Goal: Task Accomplishment & Management: Manage account settings

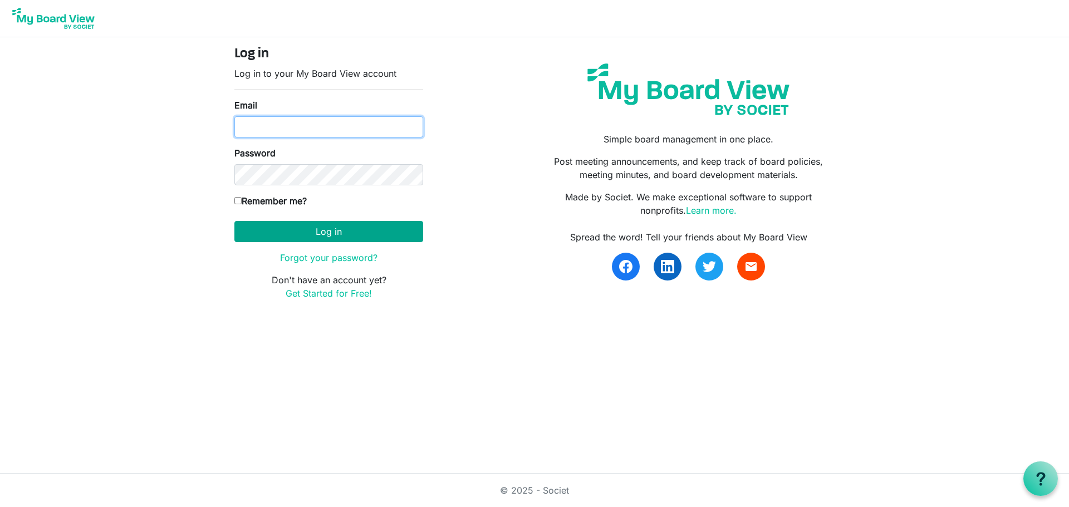
type input "andrea@idahofirewise.org"
click at [387, 240] on button "Log in" at bounding box center [328, 231] width 189 height 21
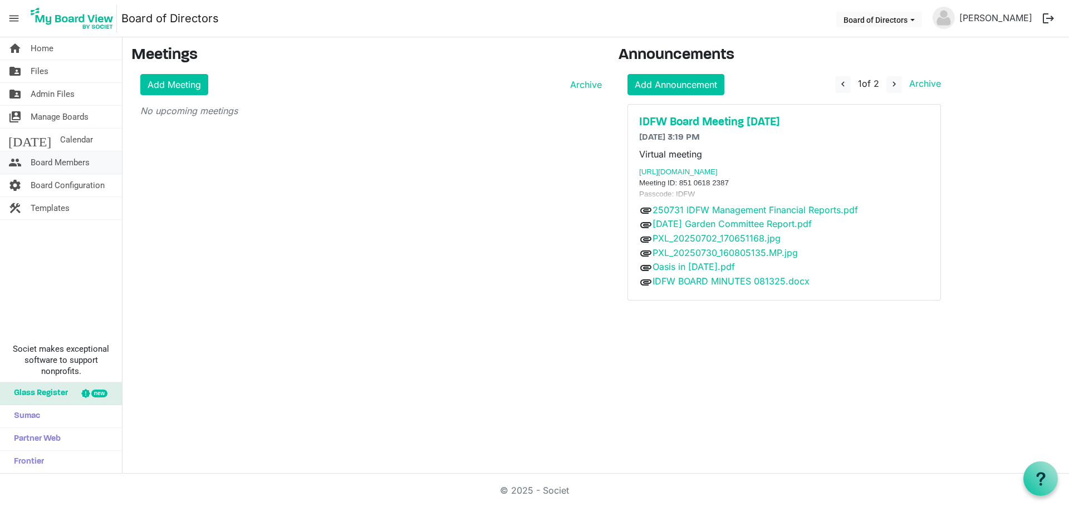
click at [40, 163] on span "Board Members" at bounding box center [60, 162] width 59 height 22
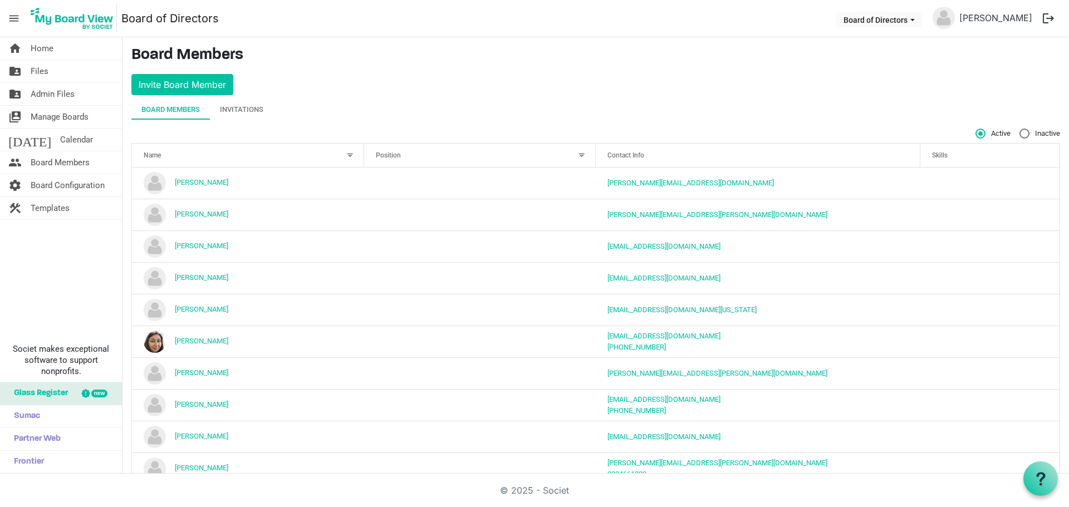
click at [1020, 131] on label "Inactive" at bounding box center [1040, 134] width 41 height 10
click at [1020, 129] on input "Inactive" at bounding box center [1020, 129] width 1 height 1
radio input "true"
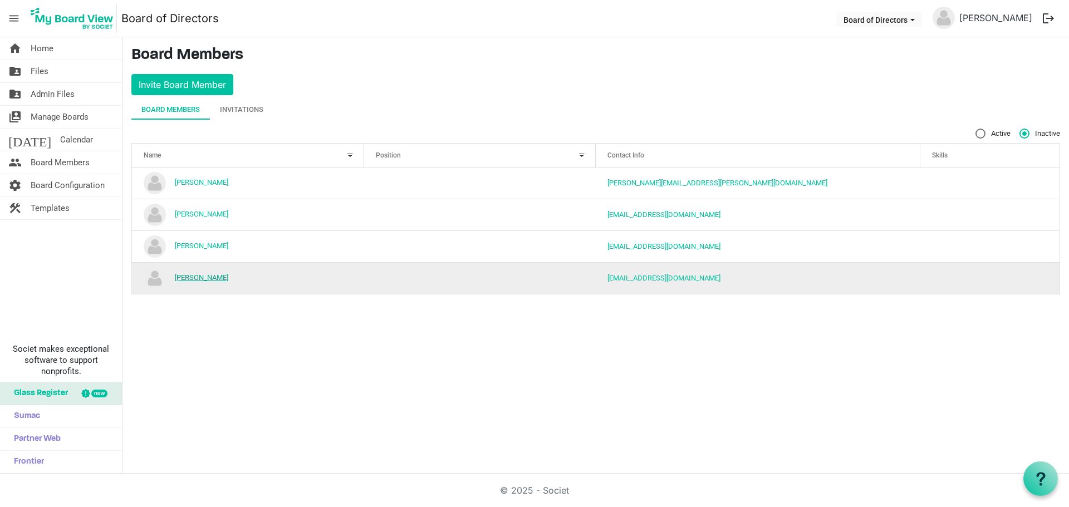
click at [192, 277] on link "Mike Ward" at bounding box center [201, 277] width 53 height 8
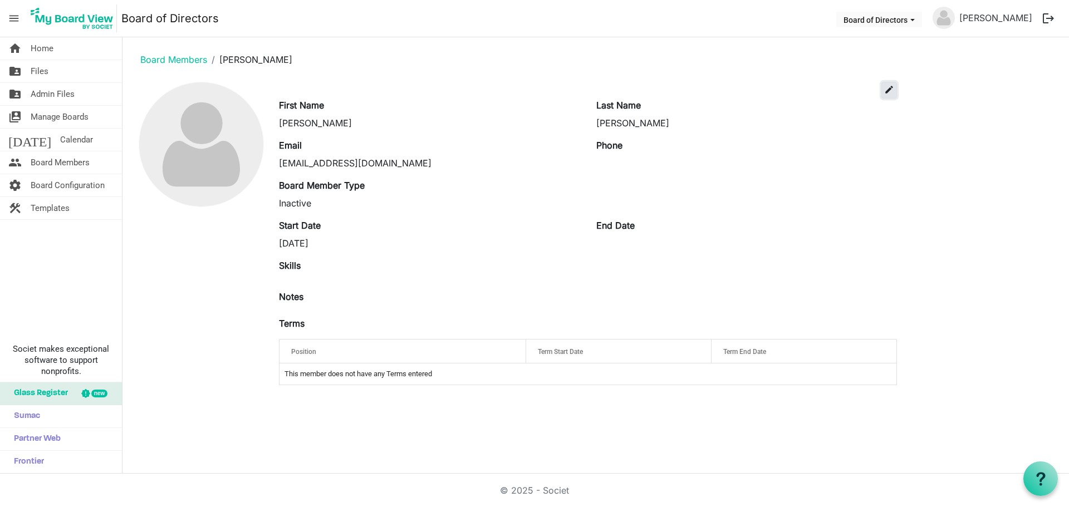
click at [888, 91] on span "edit" at bounding box center [889, 90] width 10 height 10
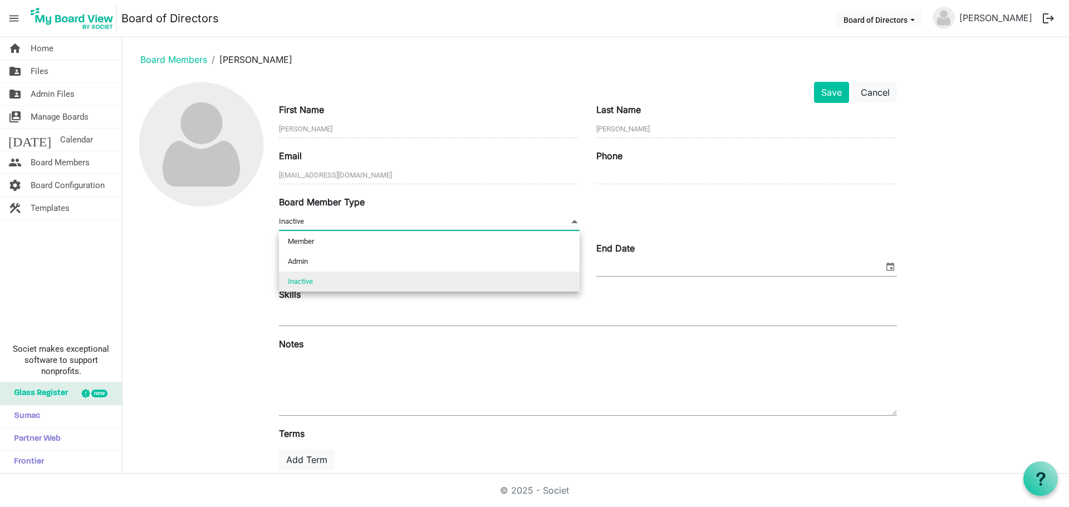
click at [549, 222] on span "Inactive Inactive" at bounding box center [429, 221] width 301 height 17
click at [446, 266] on li "Admin" at bounding box center [429, 262] width 301 height 20
type input "Admin"
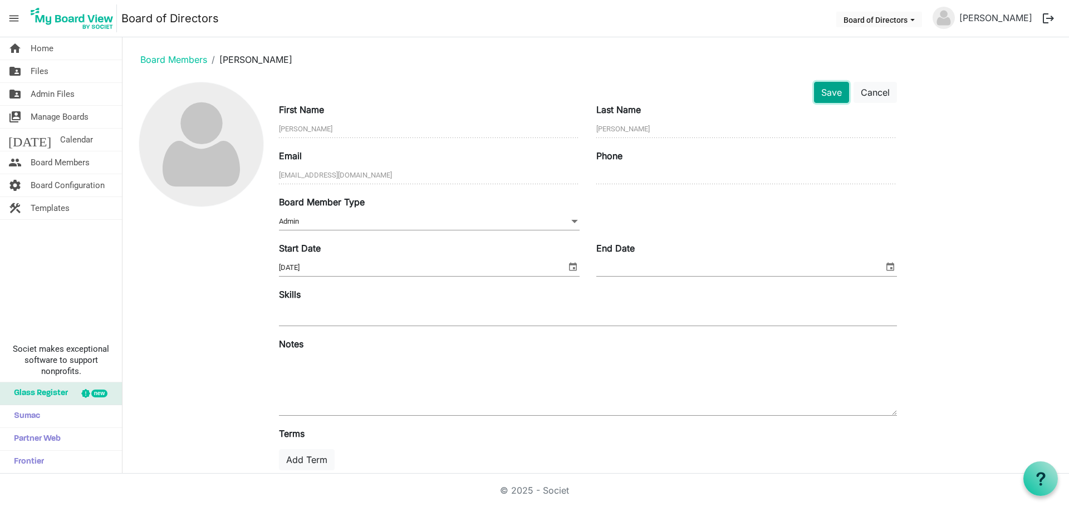
click at [831, 89] on button "Save" at bounding box center [831, 92] width 35 height 21
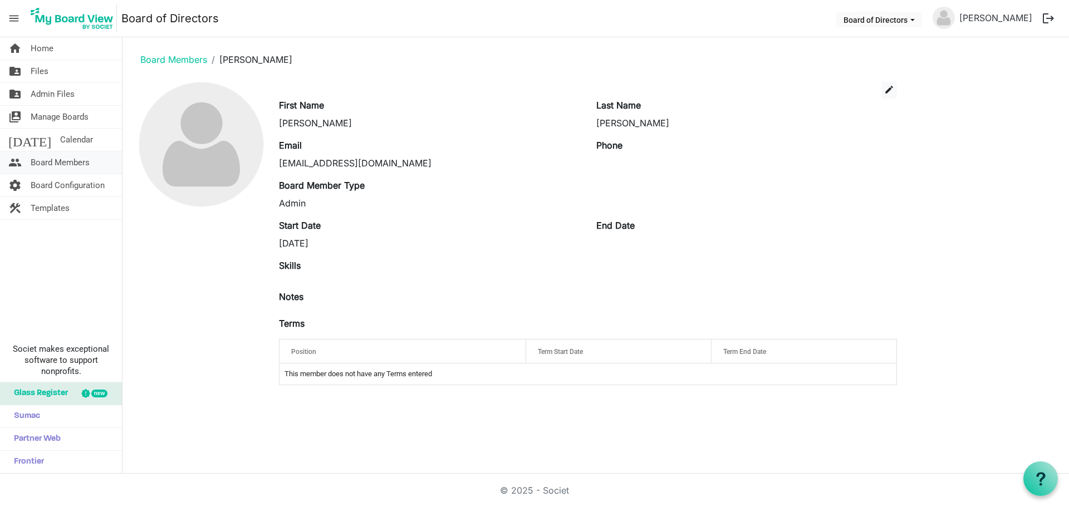
click at [90, 159] on span "Board Members" at bounding box center [60, 162] width 59 height 22
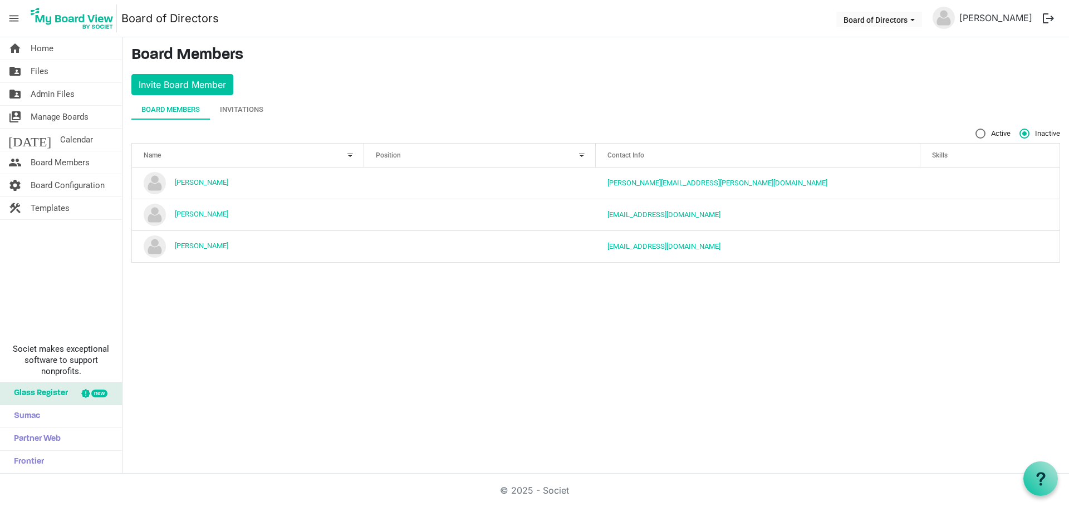
click at [983, 132] on label "Active" at bounding box center [993, 134] width 35 height 10
click at [976, 129] on input "Active" at bounding box center [976, 129] width 1 height 1
radio input "true"
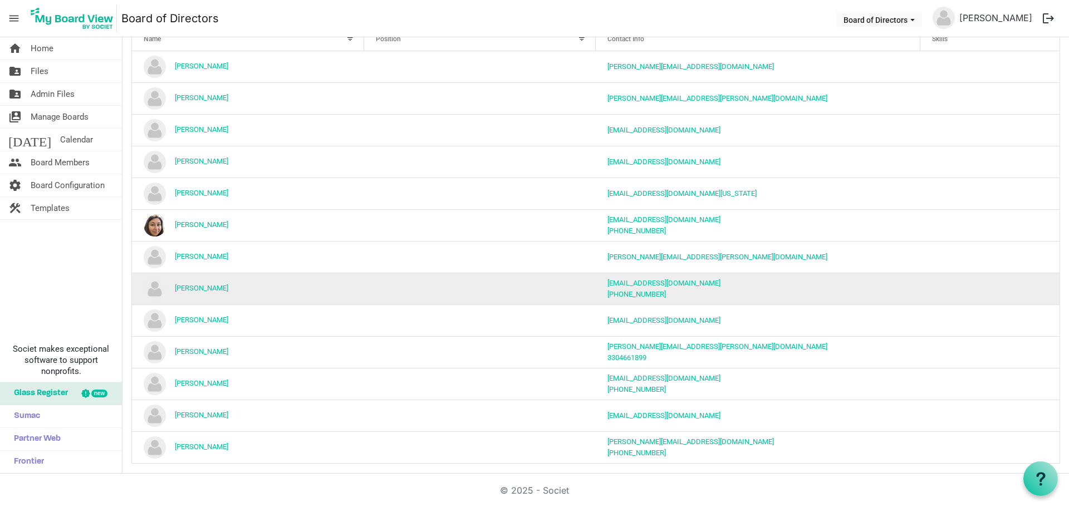
scroll to position [124, 0]
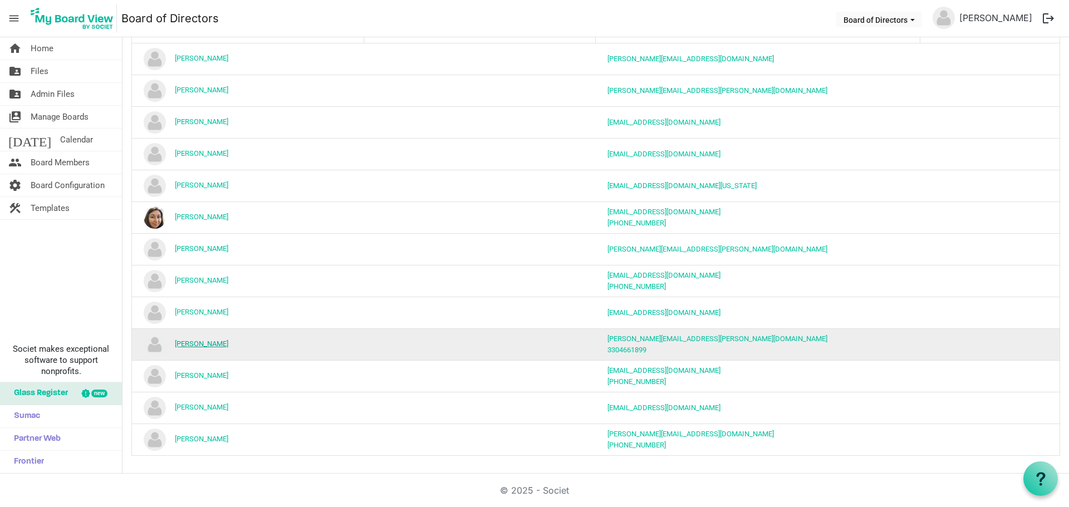
click at [214, 344] on link "[PERSON_NAME]" at bounding box center [201, 344] width 53 height 8
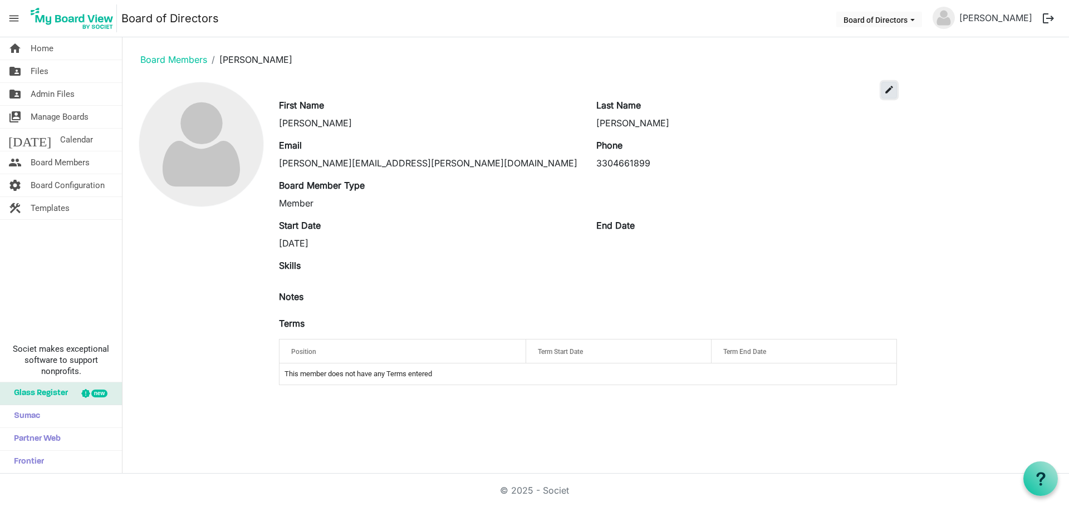
click at [897, 90] on button "edit" at bounding box center [890, 90] width 16 height 17
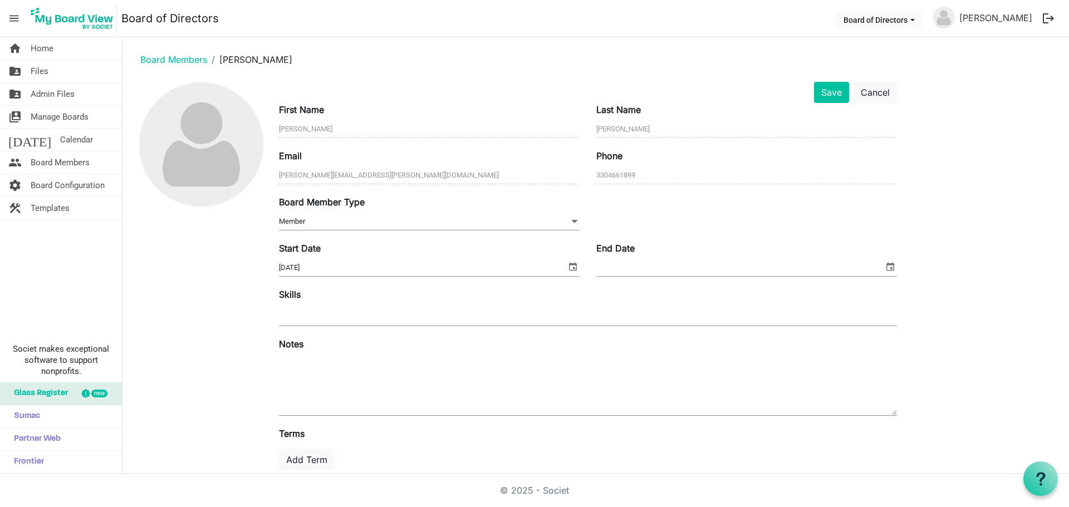
click at [530, 224] on span "Member Member" at bounding box center [429, 221] width 301 height 17
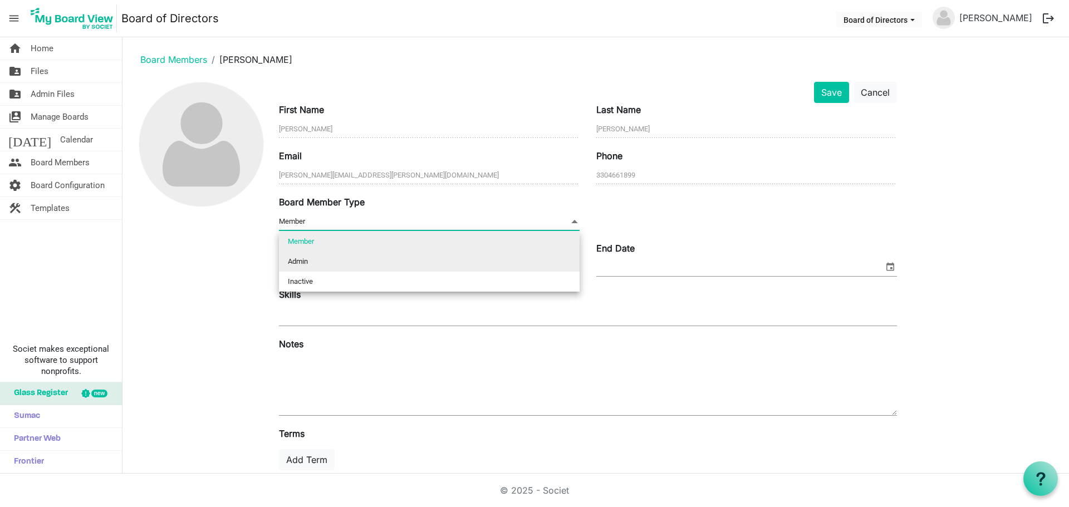
click at [361, 265] on li "Admin" at bounding box center [429, 262] width 301 height 20
type input "Admin"
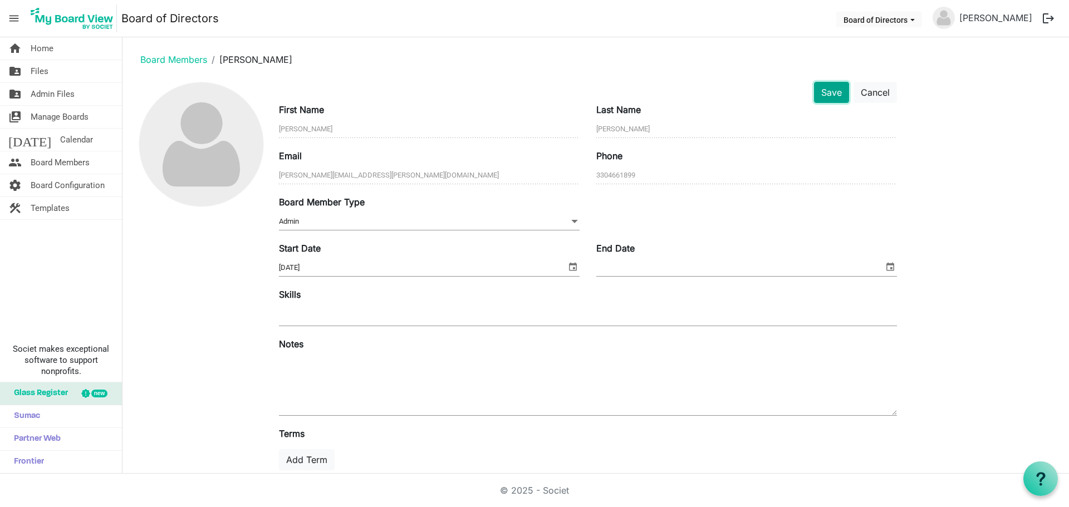
click at [840, 96] on button "Save" at bounding box center [831, 92] width 35 height 21
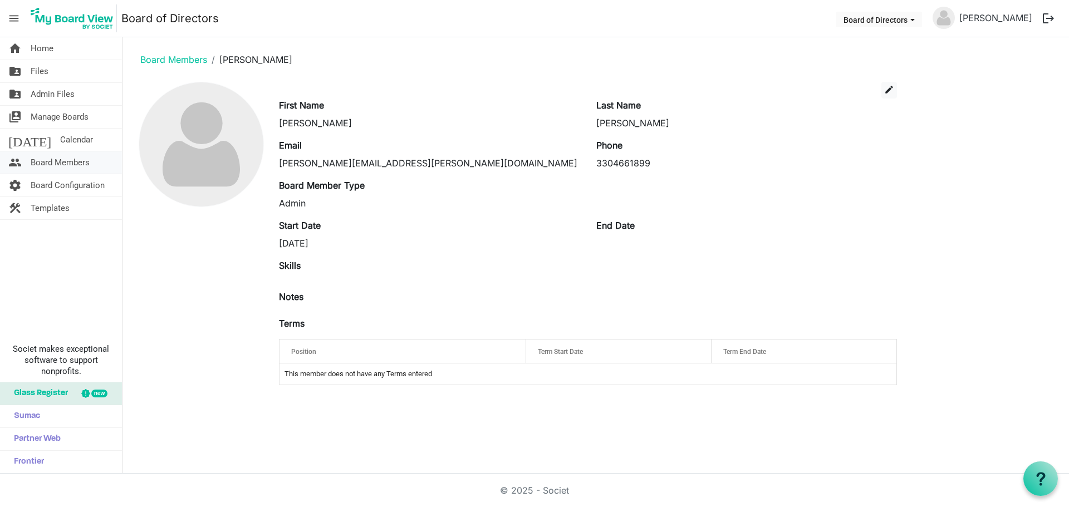
click at [61, 162] on span "Board Members" at bounding box center [60, 162] width 59 height 22
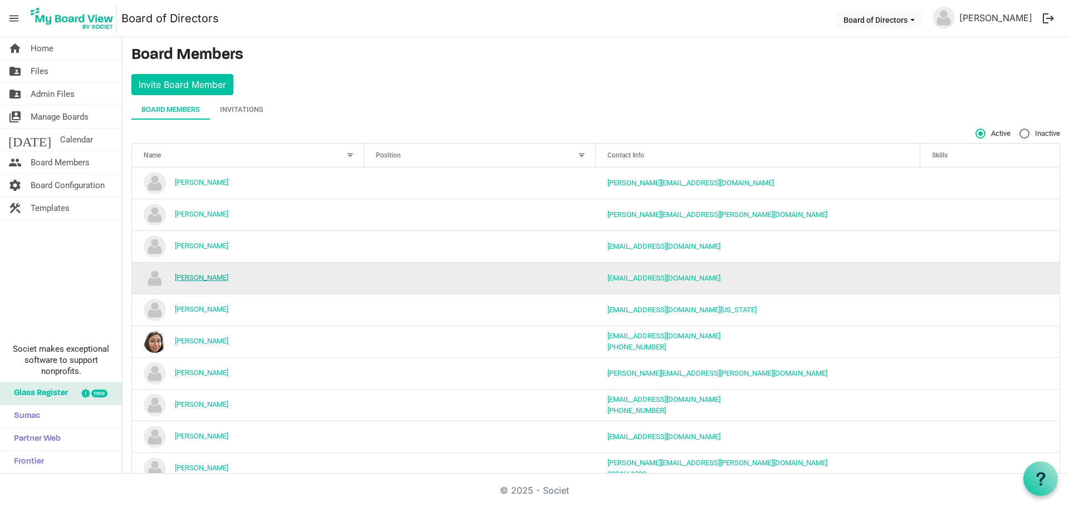
click at [224, 280] on link "[PERSON_NAME]" at bounding box center [201, 277] width 53 height 8
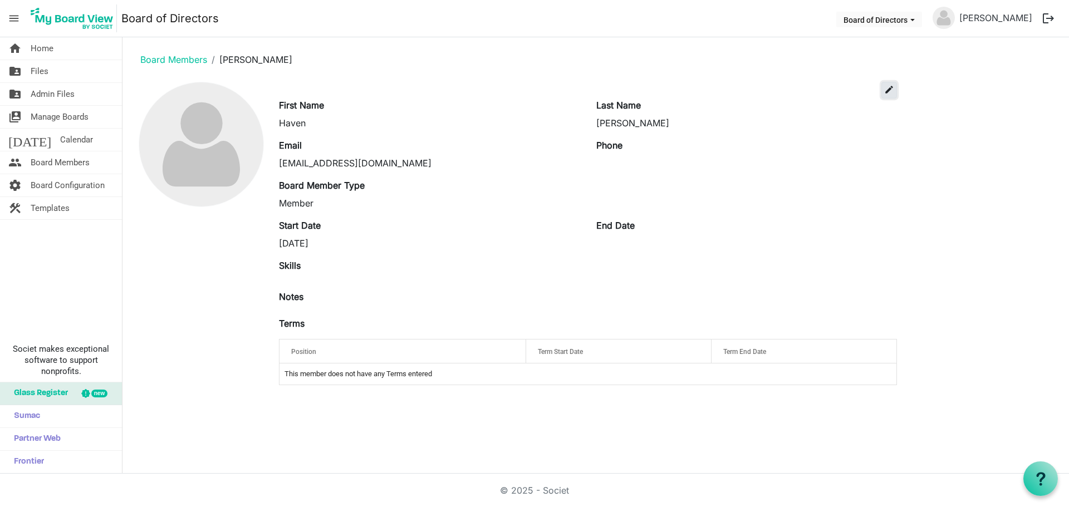
click at [885, 94] on span "edit" at bounding box center [889, 90] width 10 height 10
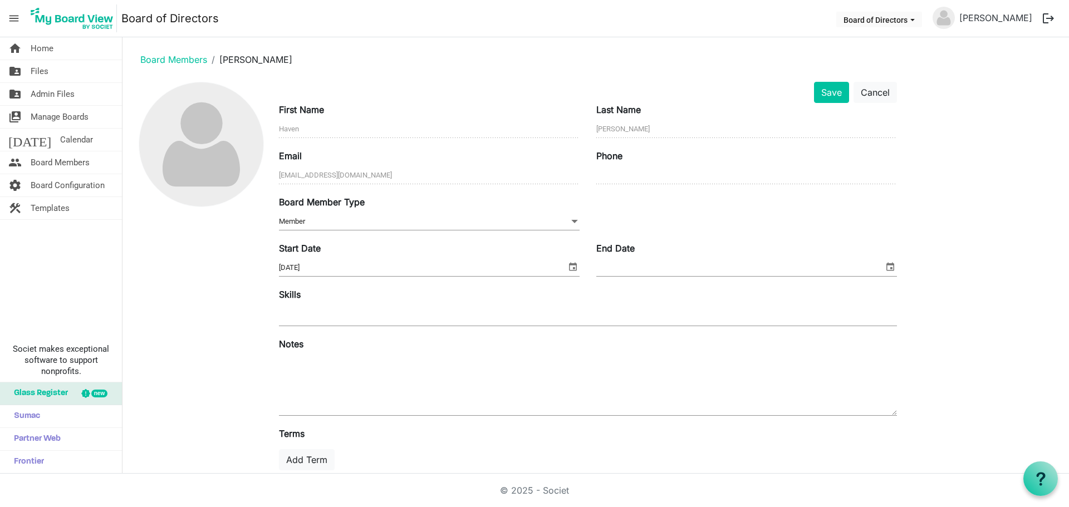
click at [326, 223] on span "Member Member" at bounding box center [429, 221] width 301 height 17
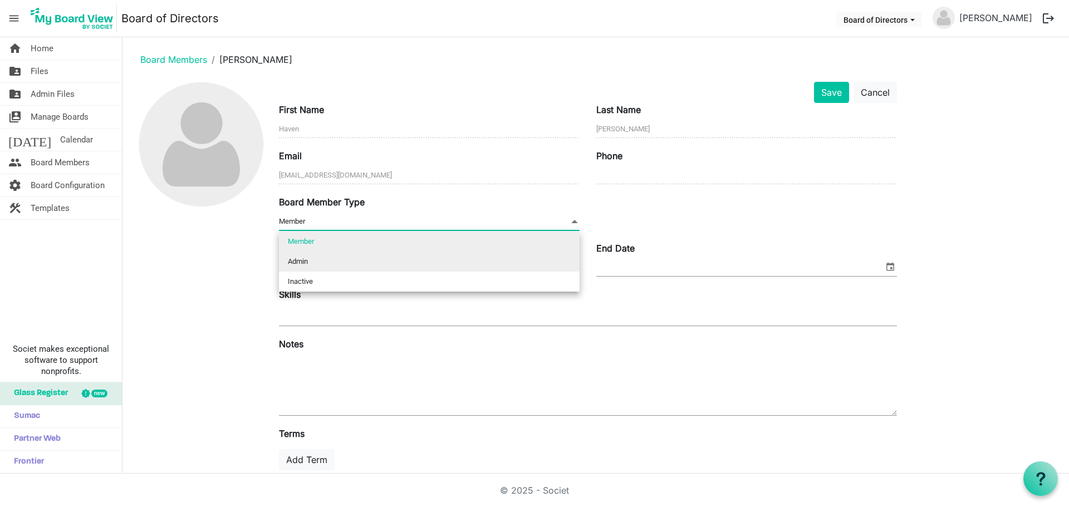
click at [321, 258] on li "Admin" at bounding box center [429, 262] width 301 height 20
type input "Admin"
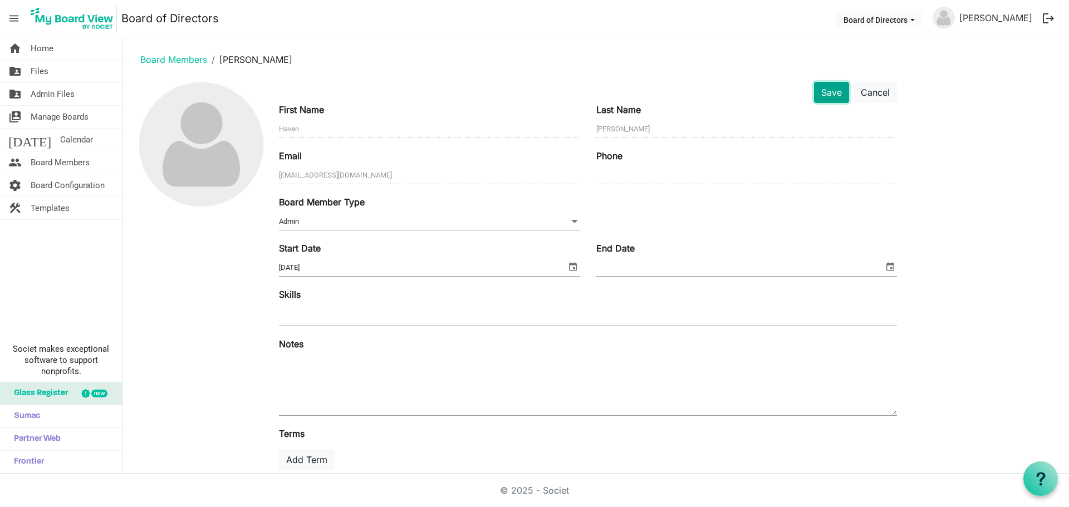
click at [833, 97] on button "Save" at bounding box center [831, 92] width 35 height 21
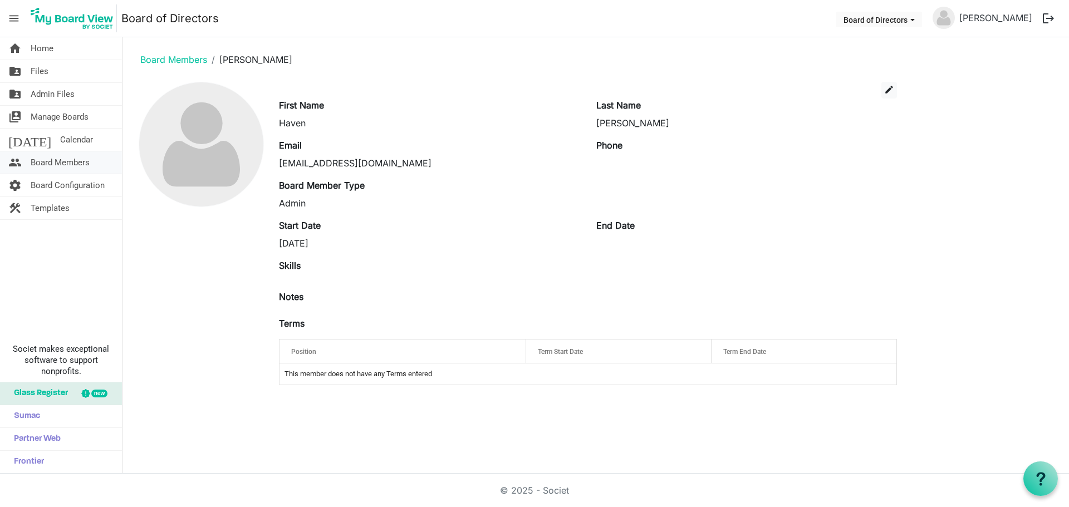
click at [80, 169] on span "Board Members" at bounding box center [60, 162] width 59 height 22
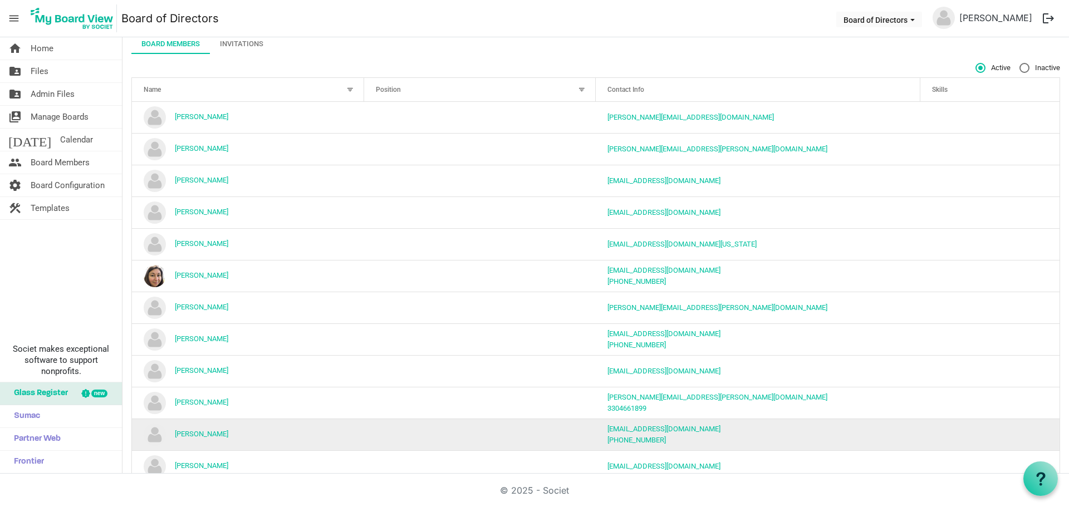
scroll to position [124, 0]
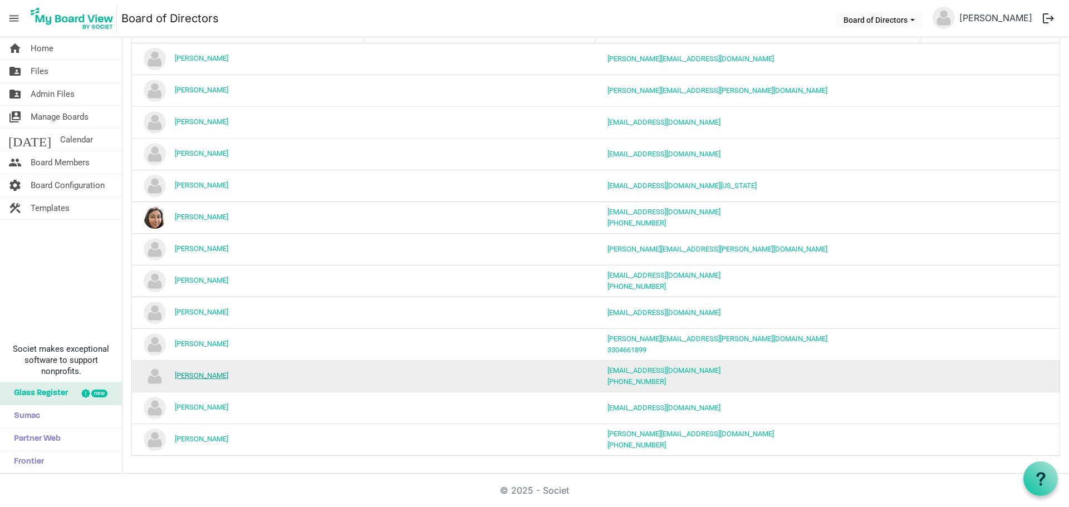
click at [216, 376] on link "[PERSON_NAME]" at bounding box center [201, 376] width 53 height 8
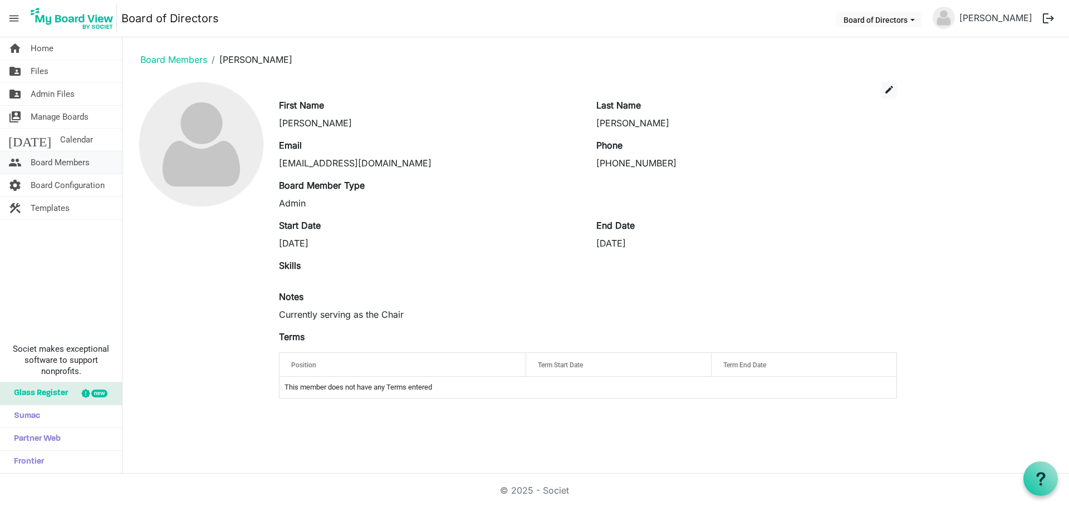
click at [57, 158] on span "Board Members" at bounding box center [60, 162] width 59 height 22
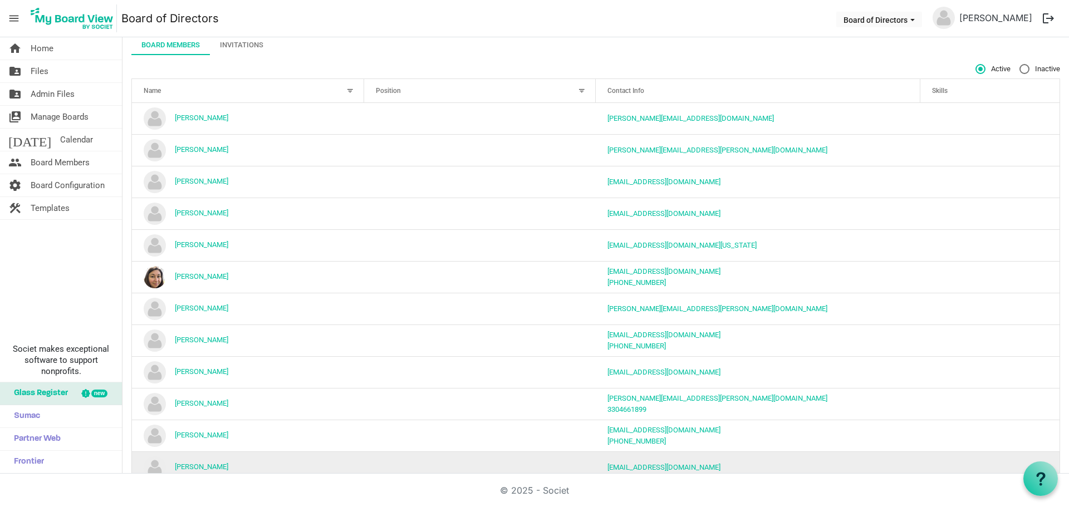
scroll to position [111, 0]
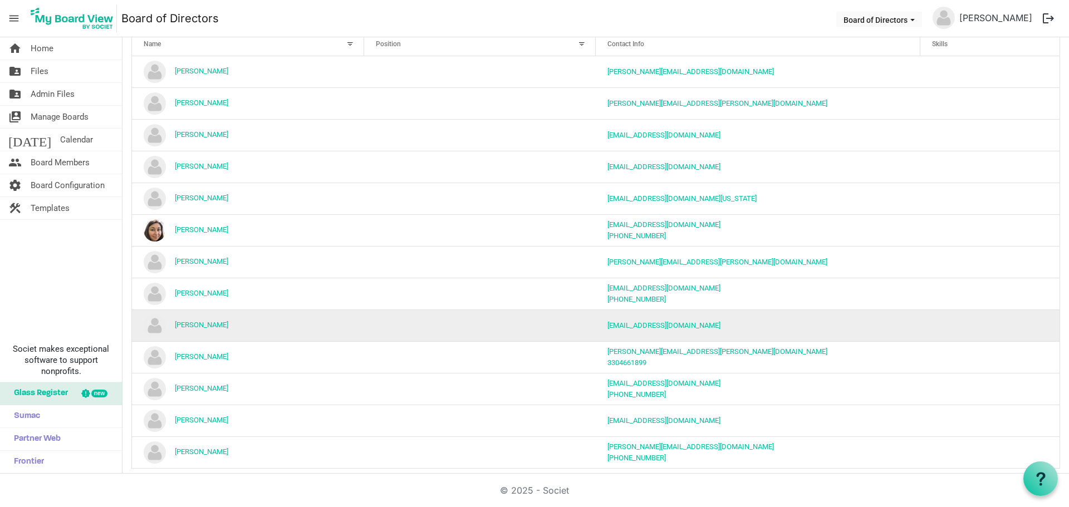
click at [193, 331] on td "Kip Kemak" at bounding box center [248, 326] width 232 height 32
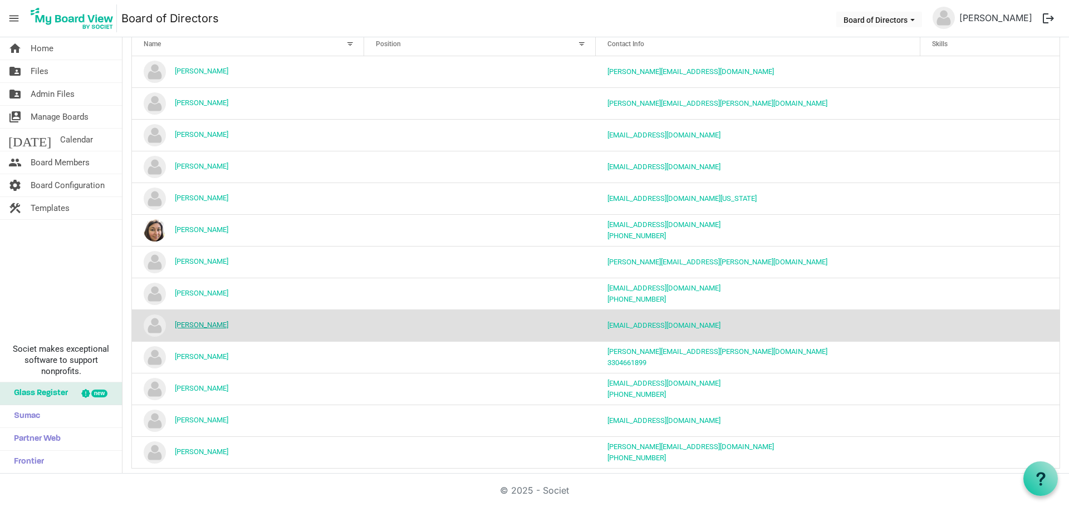
click at [196, 322] on link "Kip Kemak" at bounding box center [201, 325] width 53 height 8
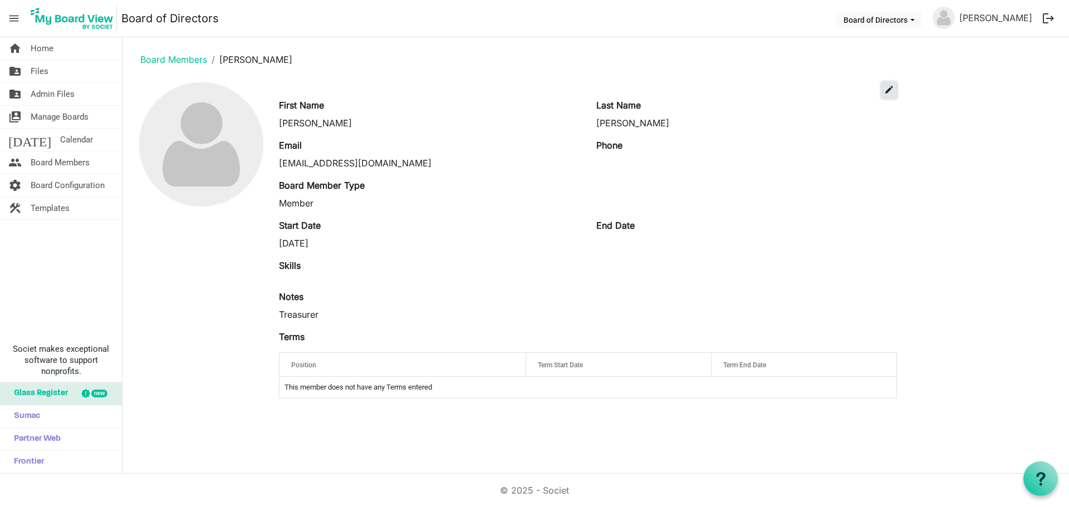
click at [886, 89] on span "edit" at bounding box center [889, 90] width 10 height 10
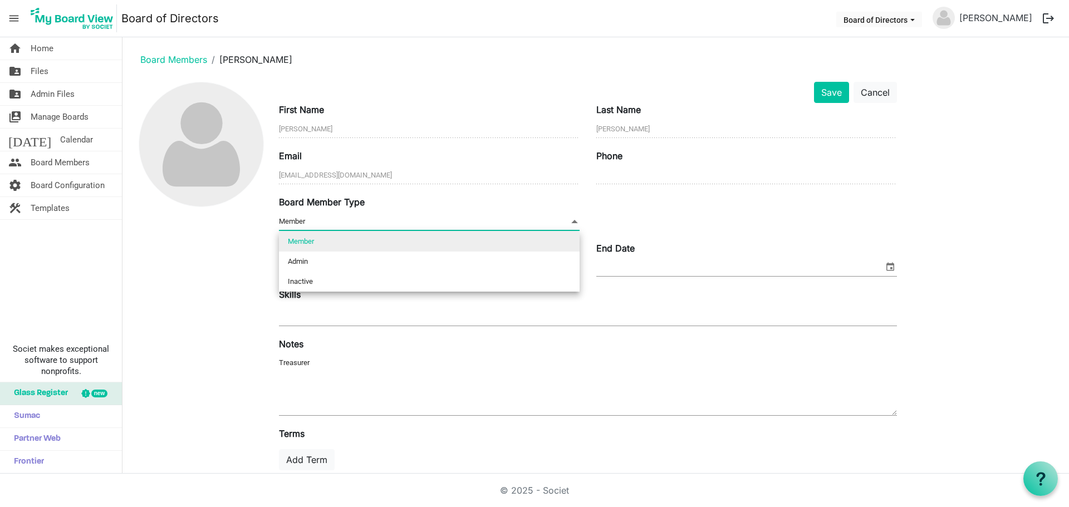
click at [317, 213] on span "Member Member" at bounding box center [429, 221] width 301 height 17
click at [326, 254] on li "Admin" at bounding box center [429, 262] width 301 height 20
type input "Admin"
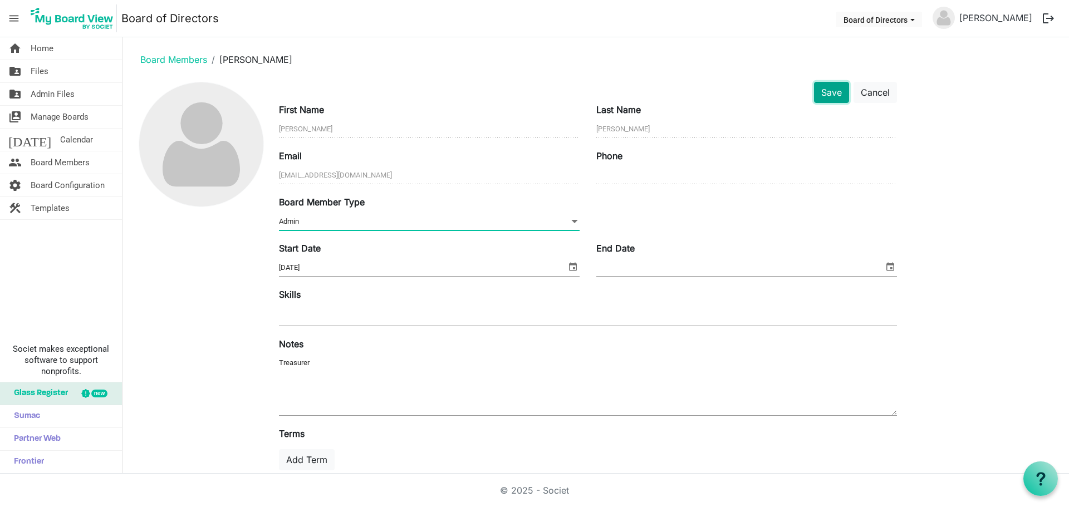
click at [832, 89] on button "Save" at bounding box center [831, 92] width 35 height 21
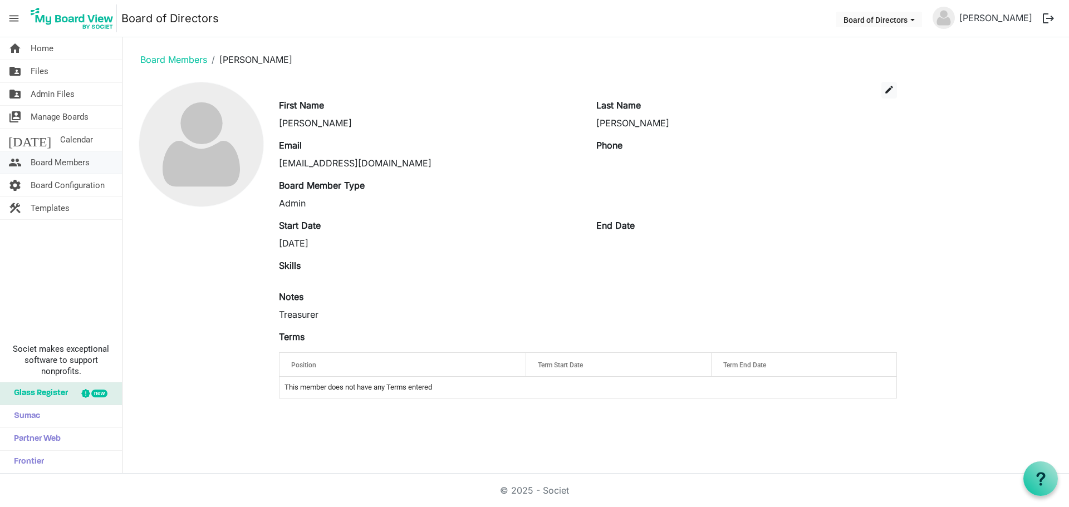
click at [64, 165] on span "Board Members" at bounding box center [60, 162] width 59 height 22
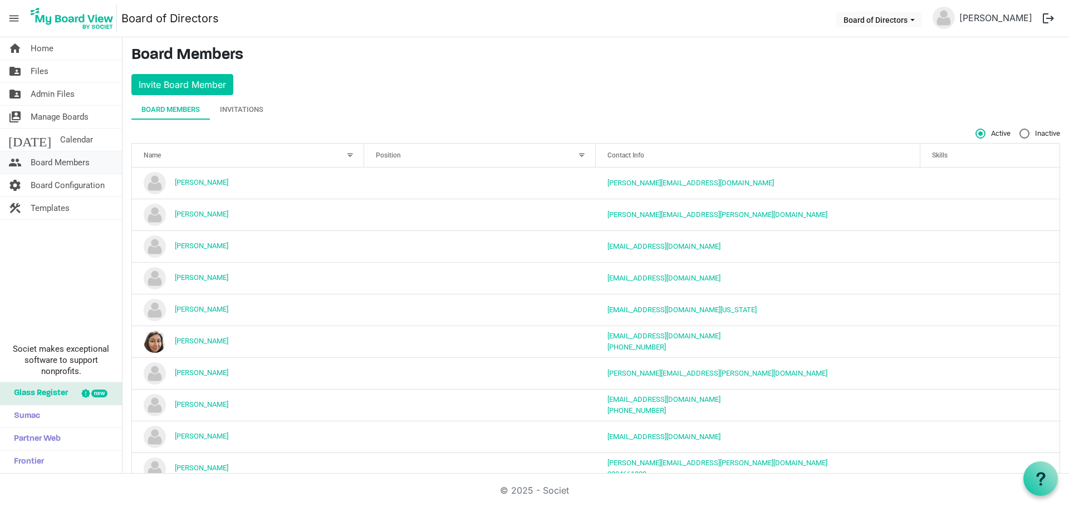
click at [72, 170] on span "Board Members" at bounding box center [60, 162] width 59 height 22
click at [565, 154] on div at bounding box center [568, 153] width 6 height 6
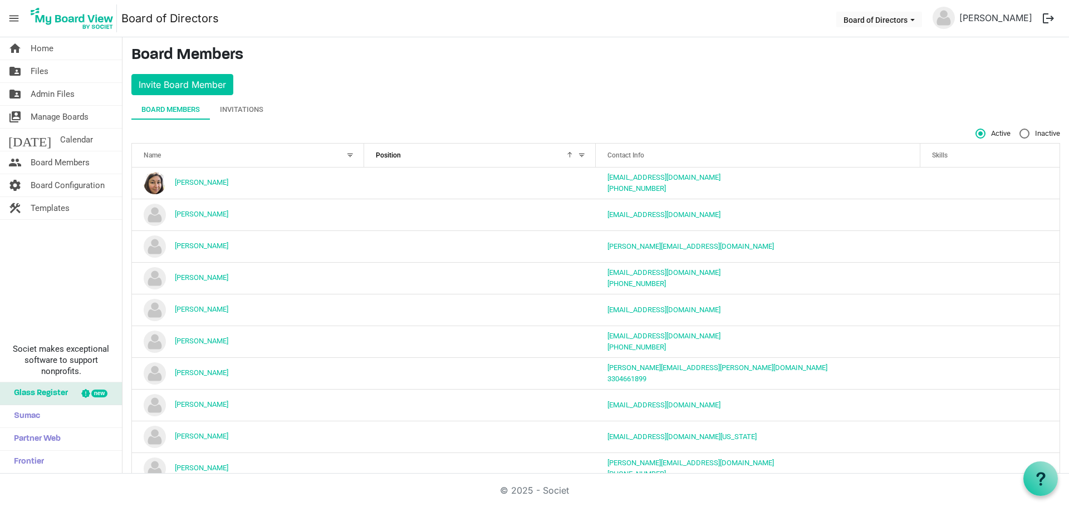
click at [565, 154] on div at bounding box center [568, 153] width 6 height 6
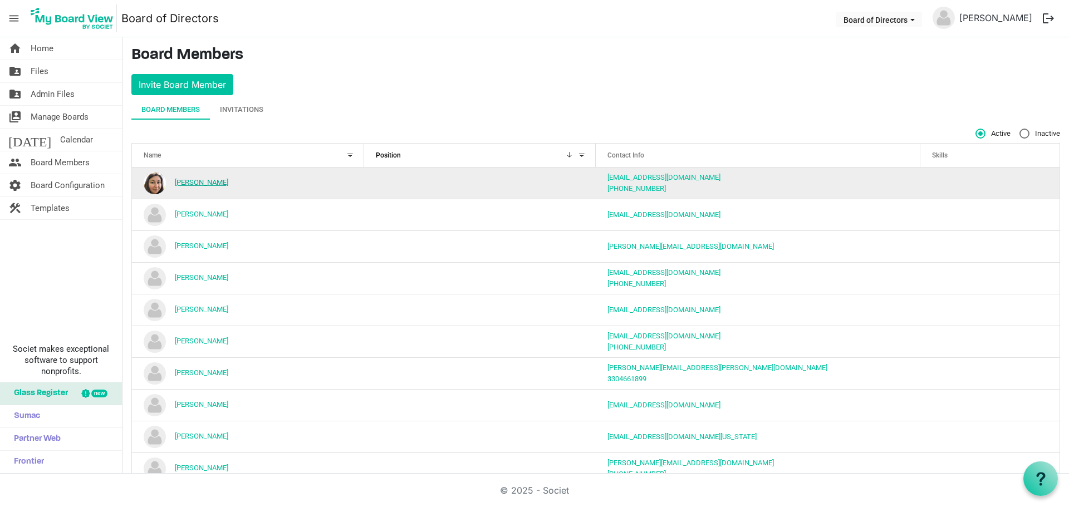
click at [186, 183] on link "[PERSON_NAME]" at bounding box center [201, 182] width 53 height 8
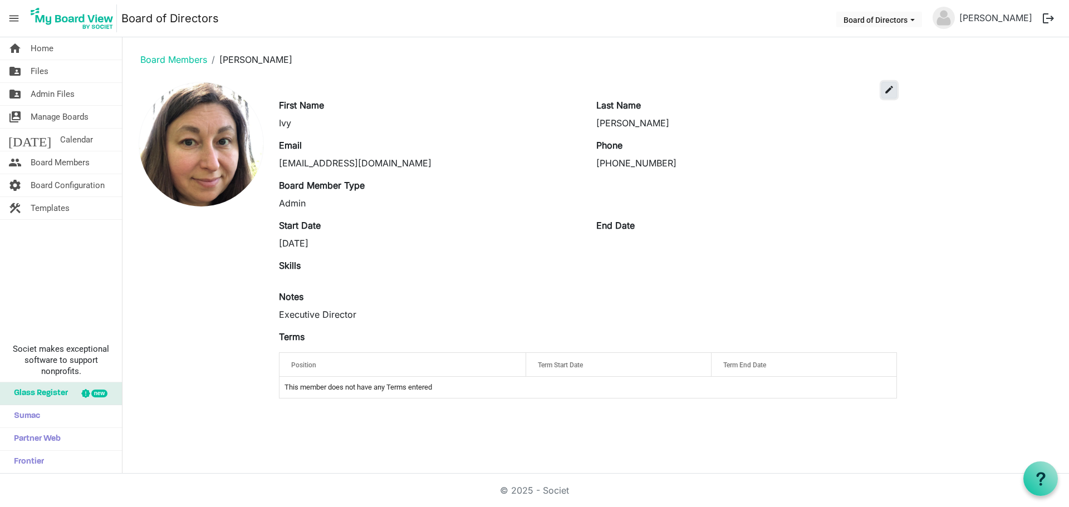
click at [890, 89] on span "edit" at bounding box center [889, 90] width 10 height 10
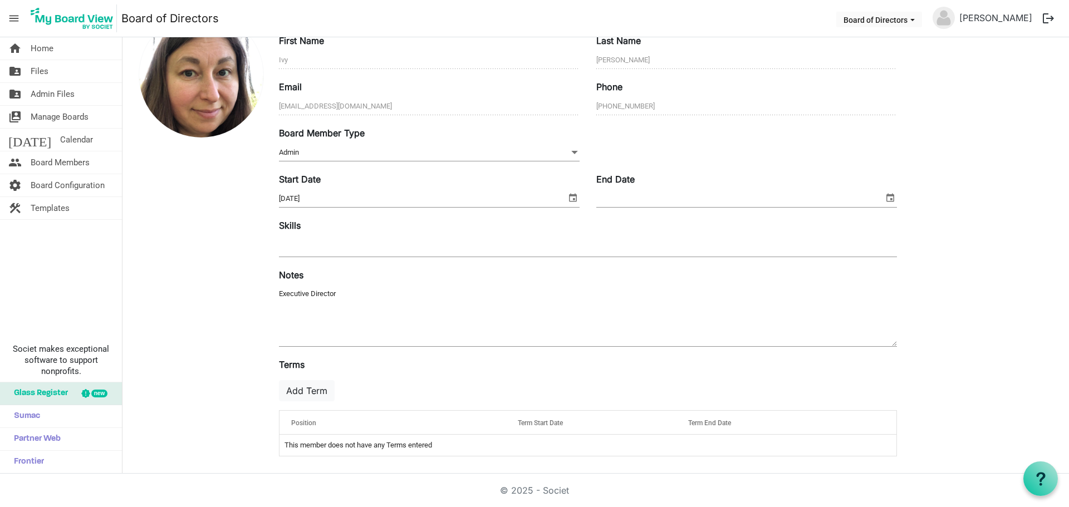
scroll to position [70, 0]
click at [341, 291] on textarea "Executive Director" at bounding box center [588, 316] width 618 height 60
drag, startPoint x: 355, startPoint y: 296, endPoint x: 208, endPoint y: 296, distance: 147.0
click at [208, 296] on div "Save Cancel First Name Ivy Last Name Dickinson Email ivy@idahofirewise.org Phon…" at bounding box center [595, 238] width 929 height 453
click at [888, 195] on span "select" at bounding box center [890, 197] width 13 height 14
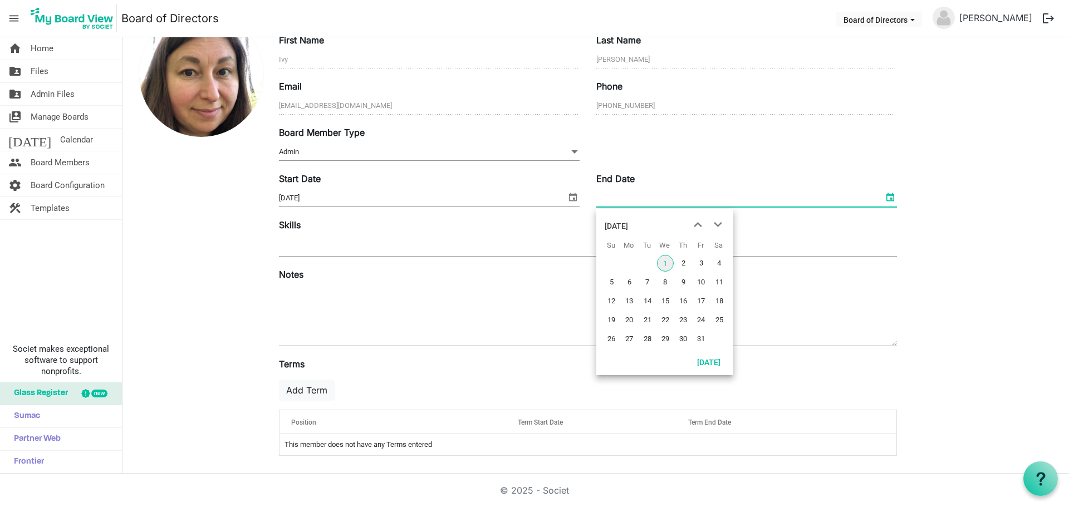
click at [888, 195] on span "select" at bounding box center [890, 197] width 13 height 14
click at [512, 153] on span "Admin Admin" at bounding box center [429, 152] width 301 height 17
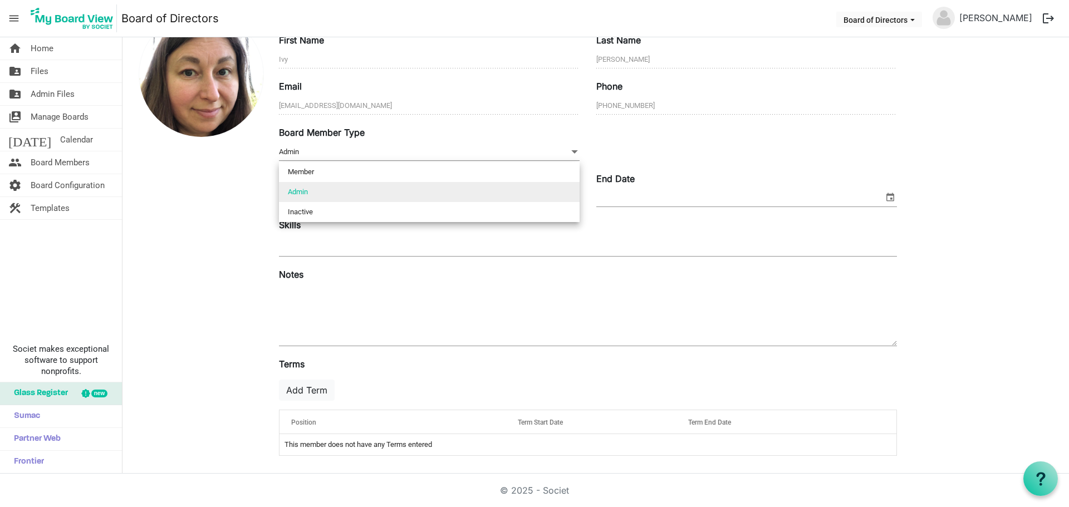
click at [939, 144] on div "Save Cancel First Name Ivy Last Name Dickinson Email ivy@idahofirewise.org Phon…" at bounding box center [595, 238] width 929 height 453
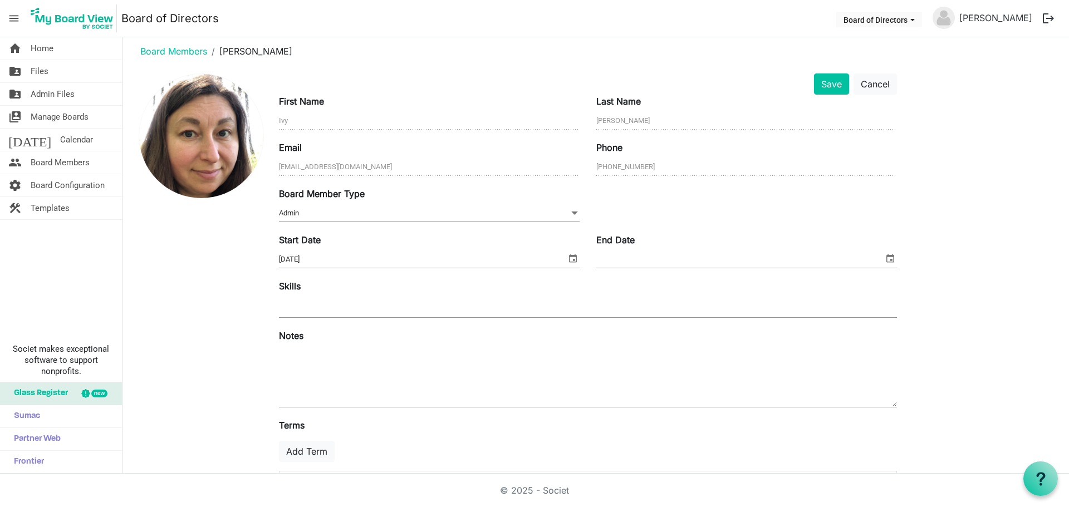
scroll to position [0, 0]
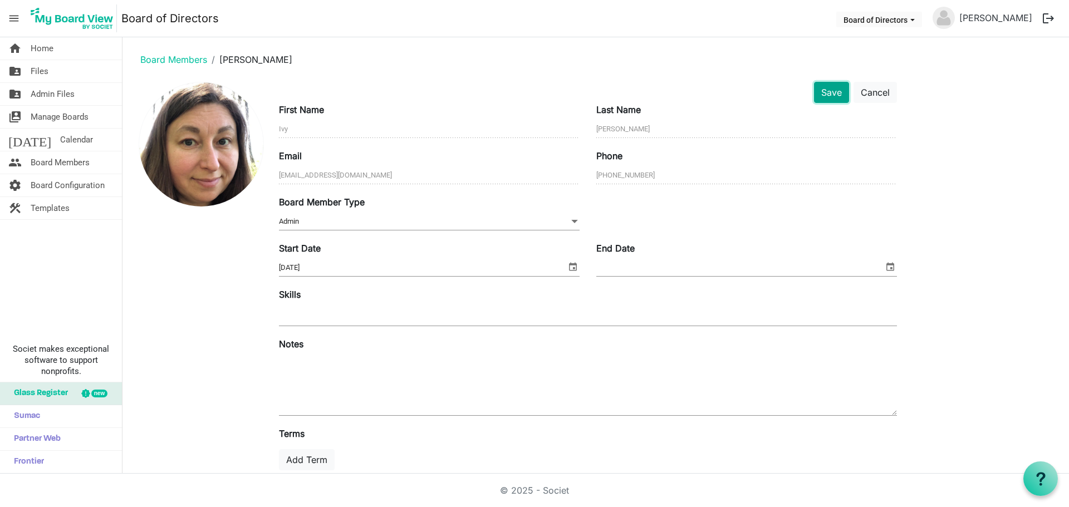
click at [834, 90] on button "Save" at bounding box center [831, 92] width 35 height 21
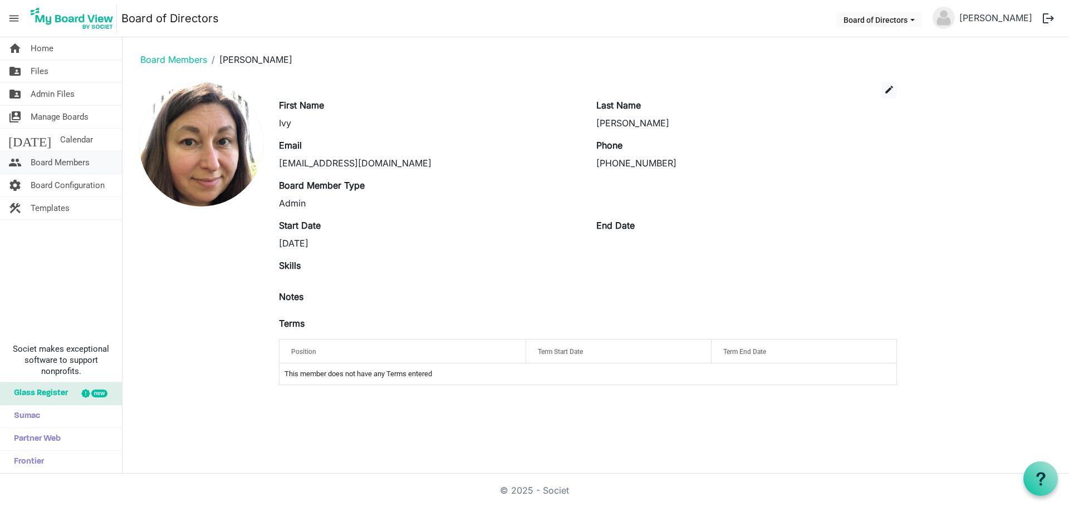
click at [48, 162] on span "Board Members" at bounding box center [60, 162] width 59 height 22
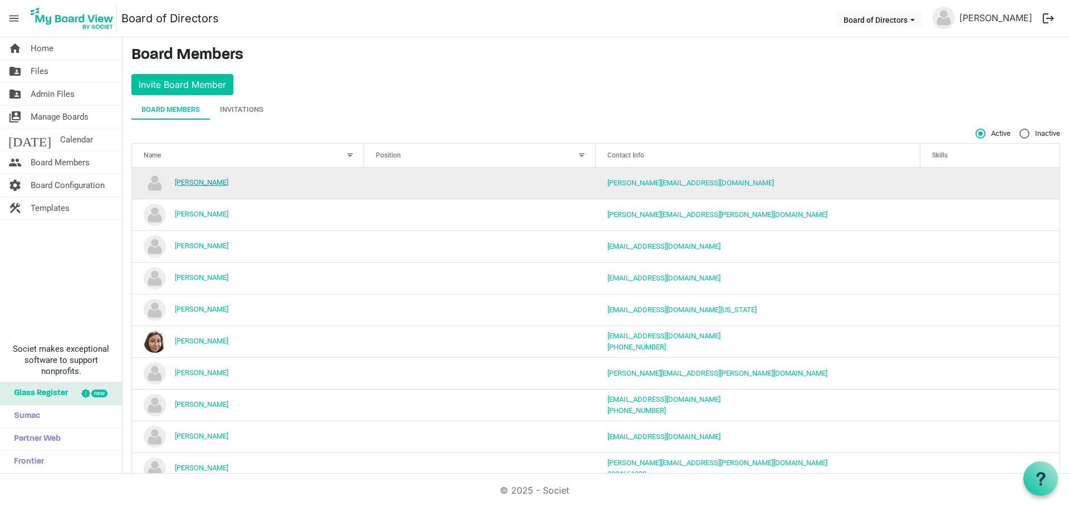
click at [211, 182] on link "[PERSON_NAME]" at bounding box center [201, 182] width 53 height 8
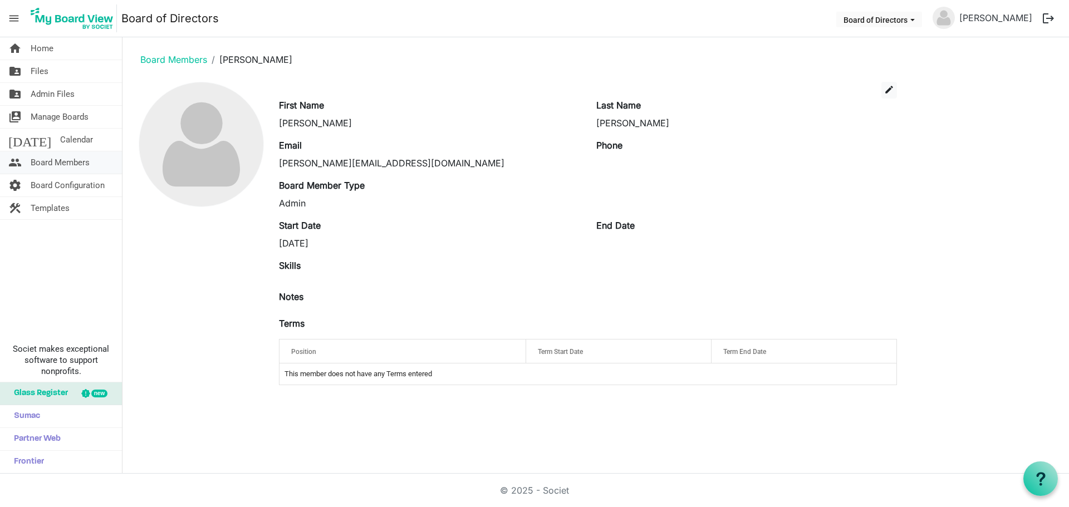
click at [62, 160] on span "Board Members" at bounding box center [60, 162] width 59 height 22
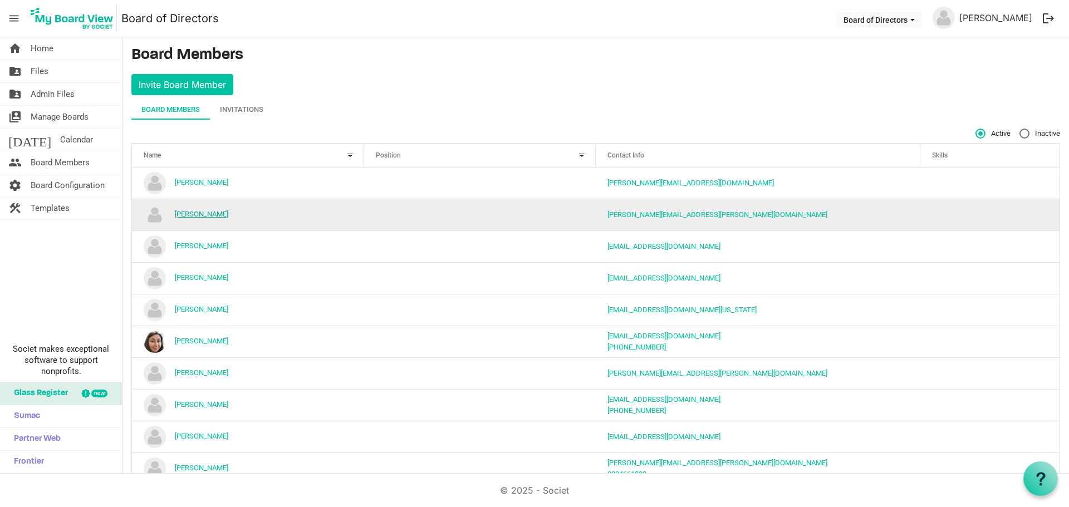
click at [200, 216] on link "Andrew Hostad" at bounding box center [201, 214] width 53 height 8
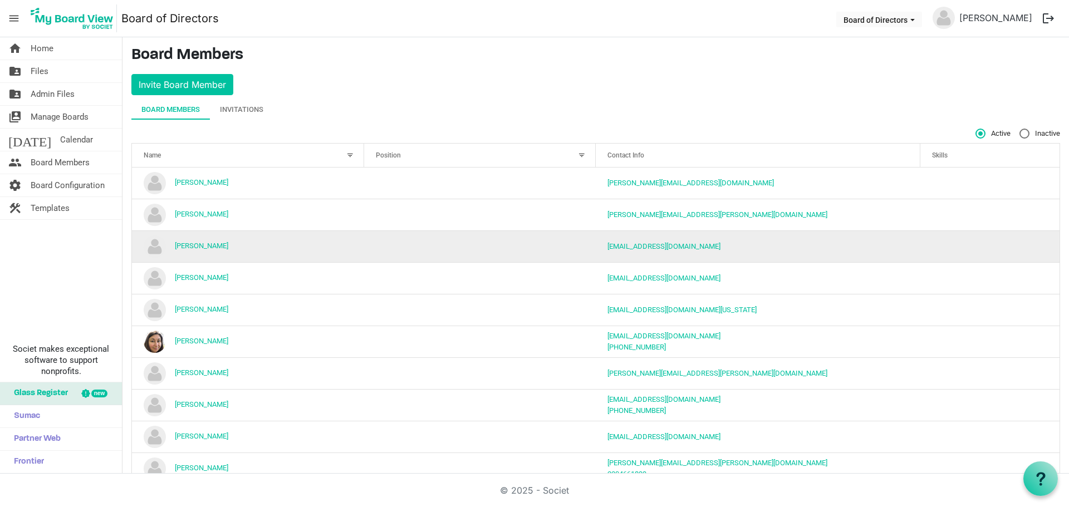
click at [190, 240] on td "[PERSON_NAME]" at bounding box center [248, 247] width 232 height 32
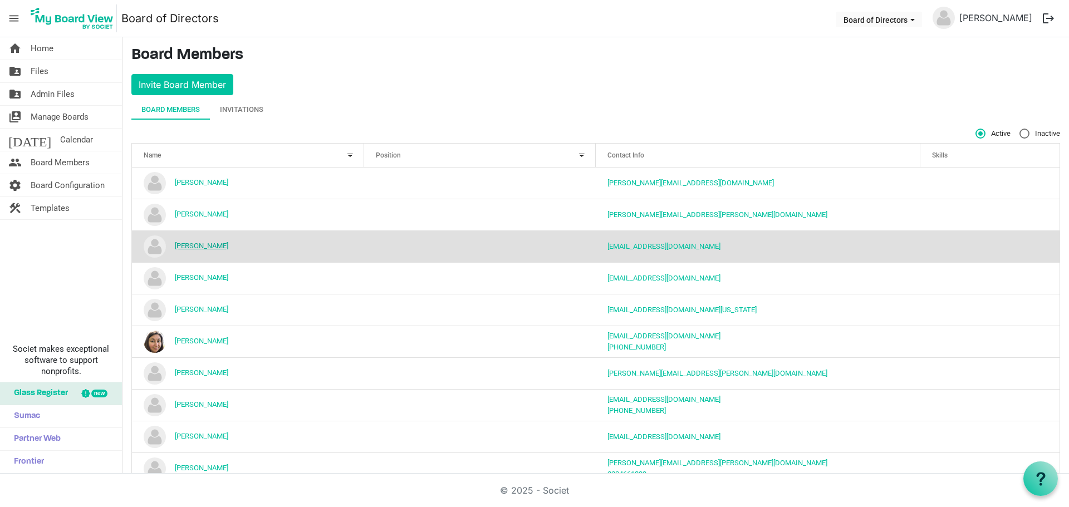
click at [186, 248] on link "Ed Button" at bounding box center [201, 246] width 53 height 8
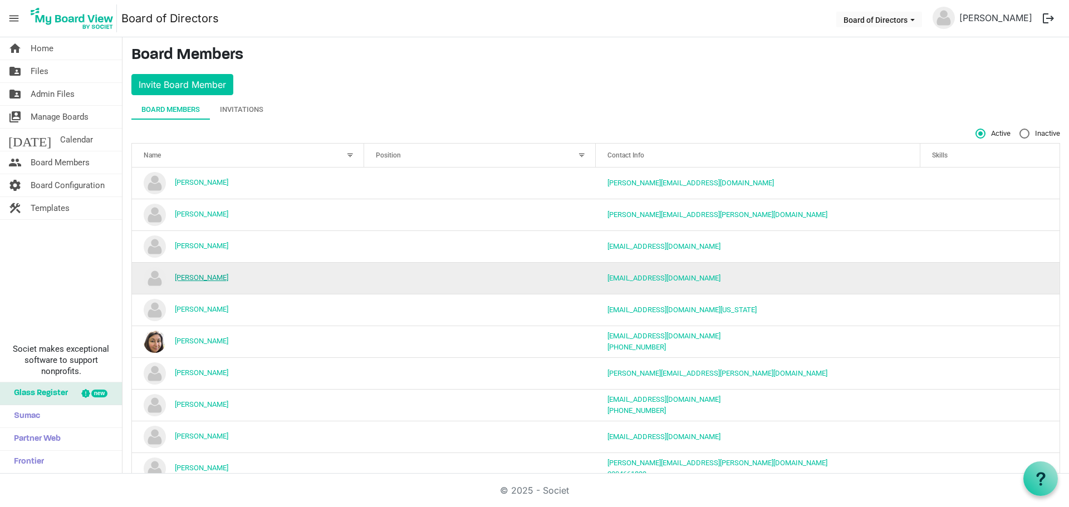
click at [203, 280] on link "[PERSON_NAME]" at bounding box center [201, 277] width 53 height 8
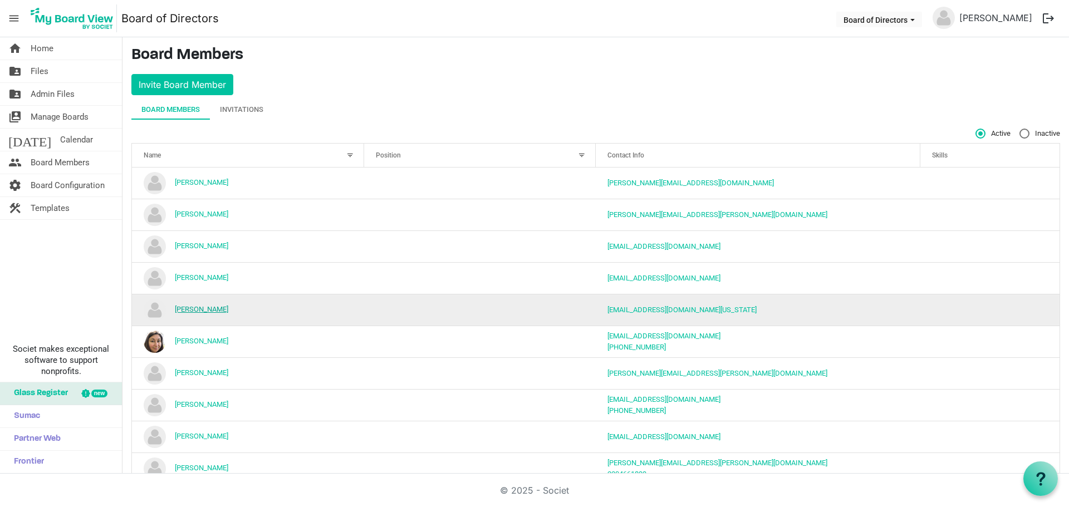
click at [208, 306] on link "[PERSON_NAME]" at bounding box center [201, 309] width 53 height 8
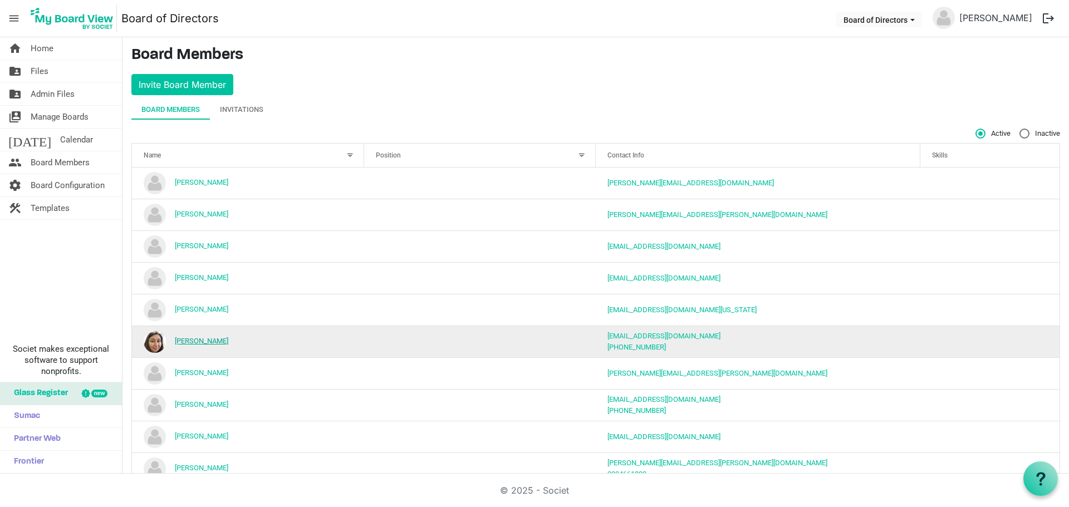
click at [190, 344] on link "[PERSON_NAME]" at bounding box center [201, 341] width 53 height 8
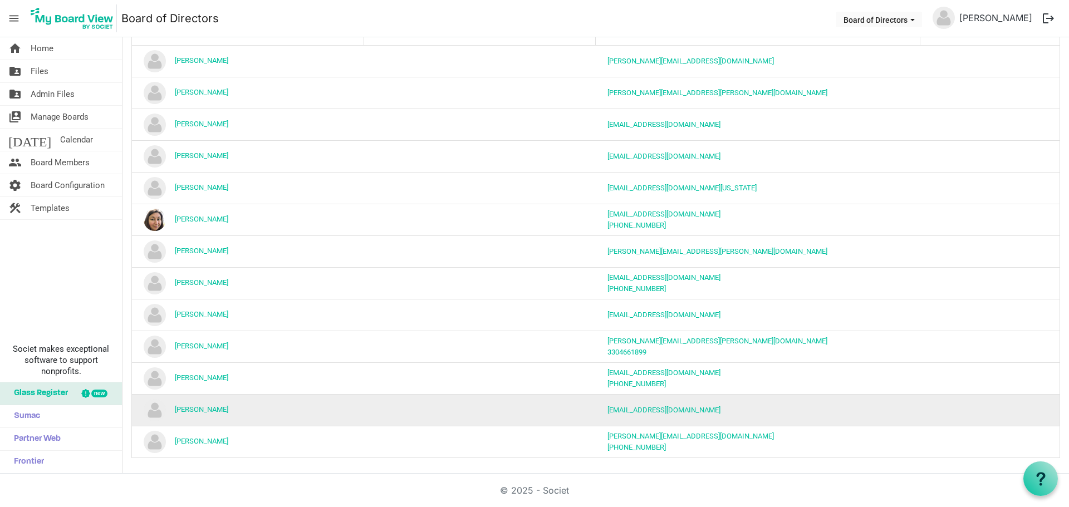
scroll to position [124, 0]
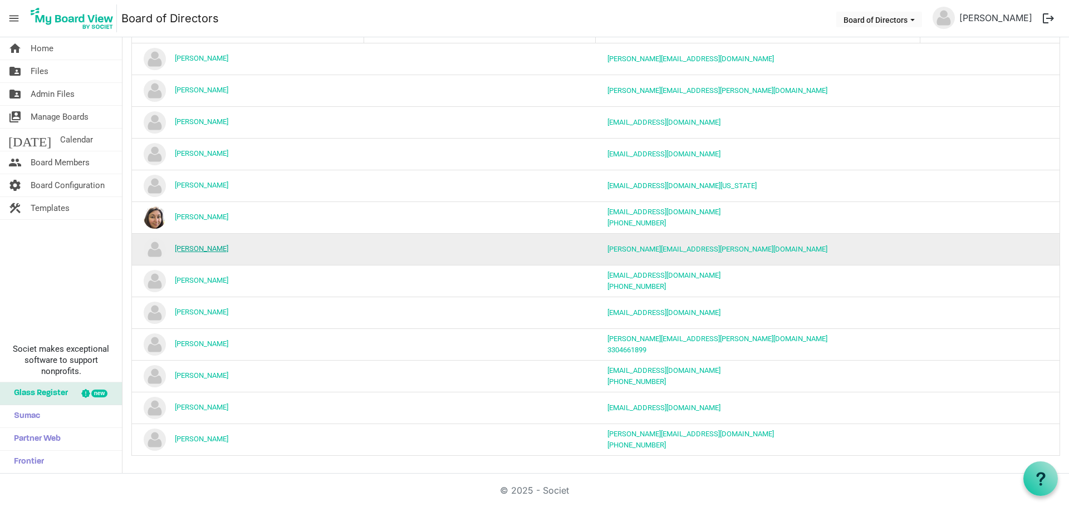
click at [180, 248] on link "Josh Warden" at bounding box center [201, 249] width 53 height 8
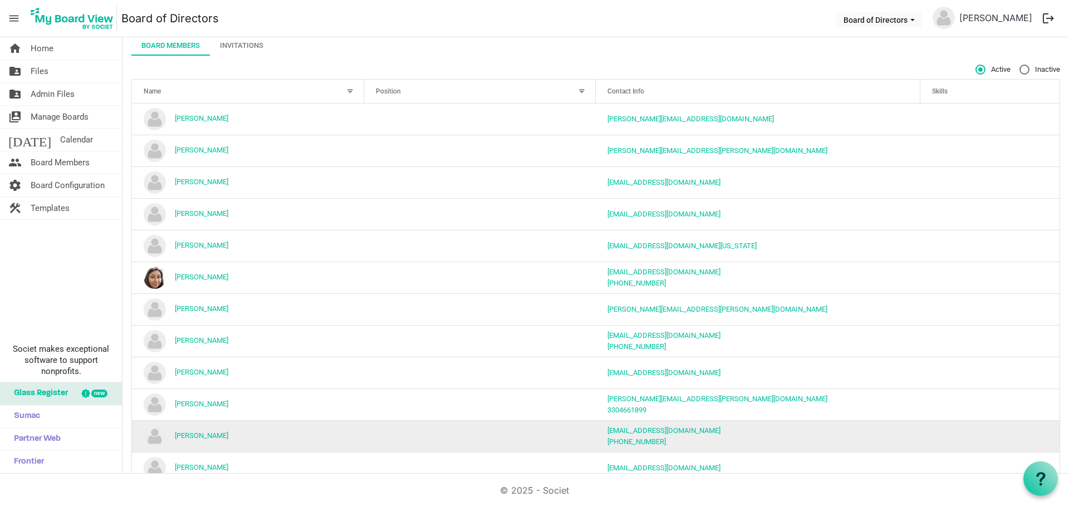
scroll to position [124, 0]
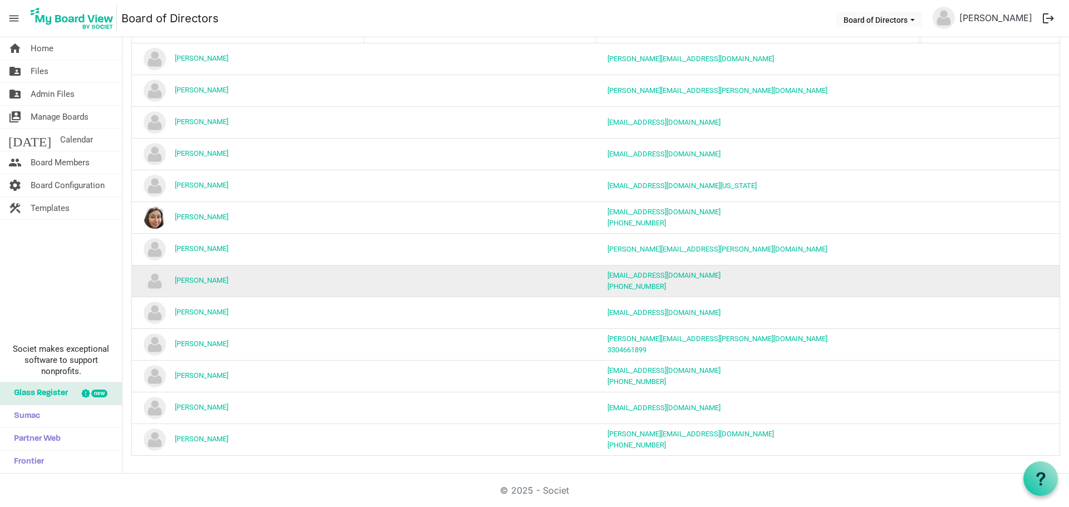
click at [209, 286] on td "Kelsey Brizendine" at bounding box center [248, 281] width 232 height 32
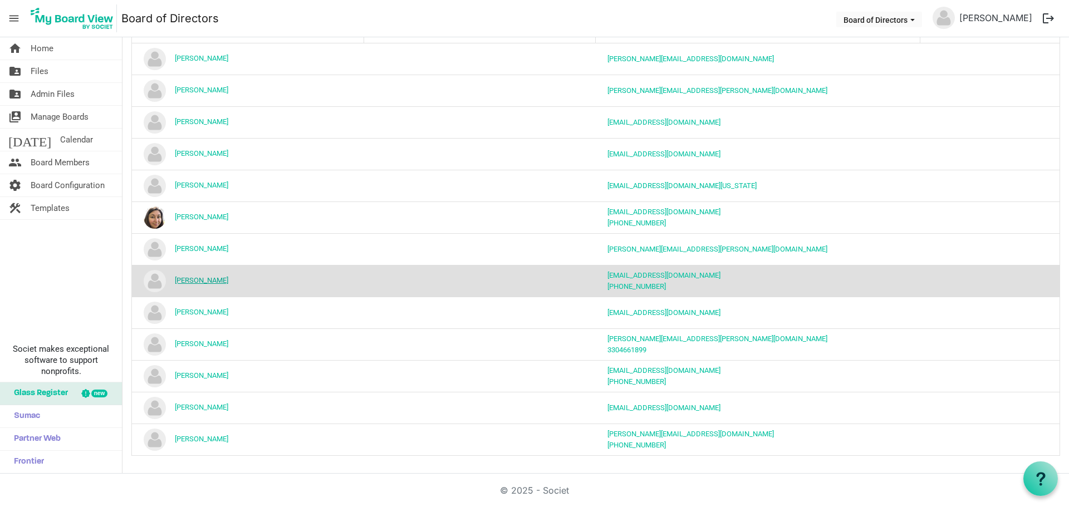
click at [206, 276] on link "Kelsey Brizendine" at bounding box center [201, 280] width 53 height 8
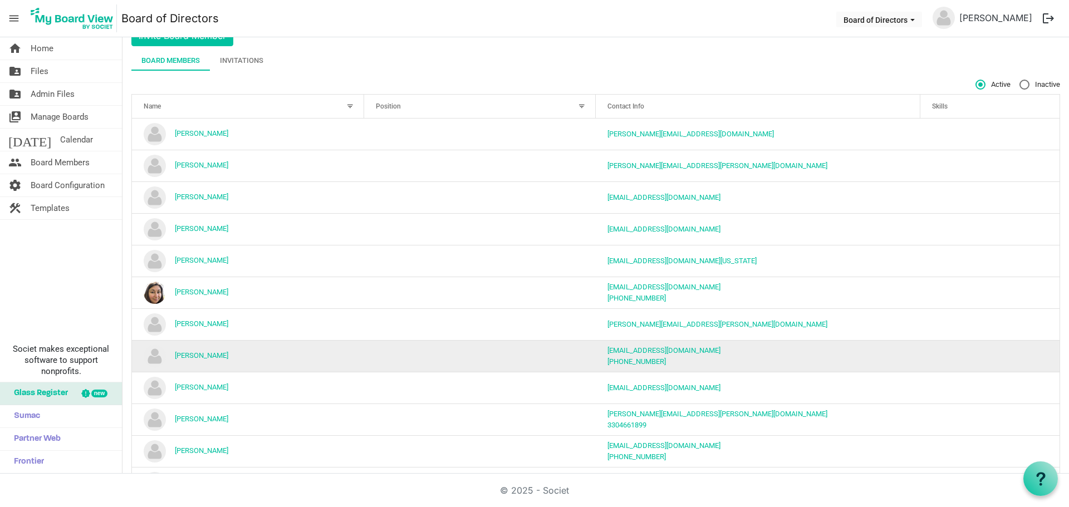
scroll to position [124, 0]
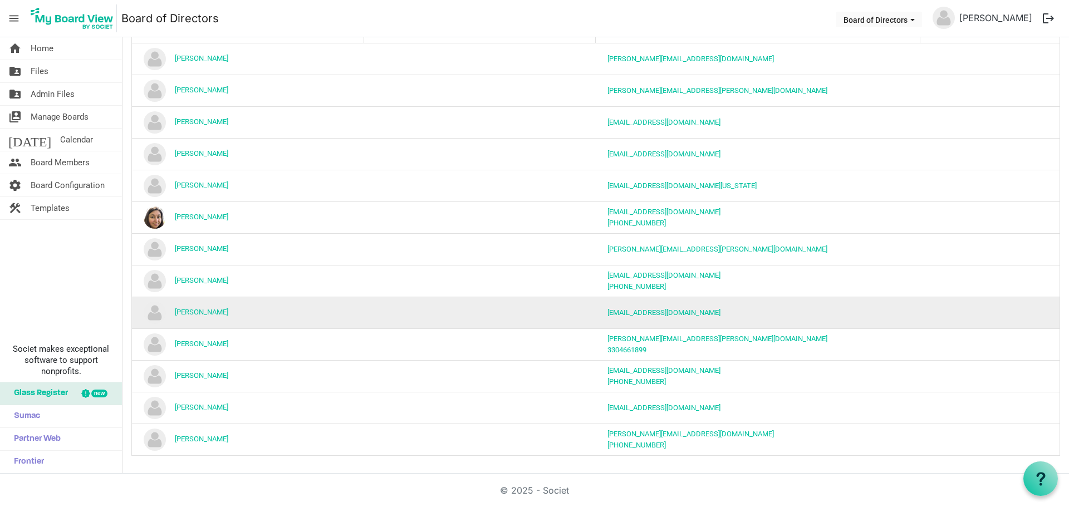
click at [180, 306] on td "[PERSON_NAME]" at bounding box center [248, 313] width 232 height 32
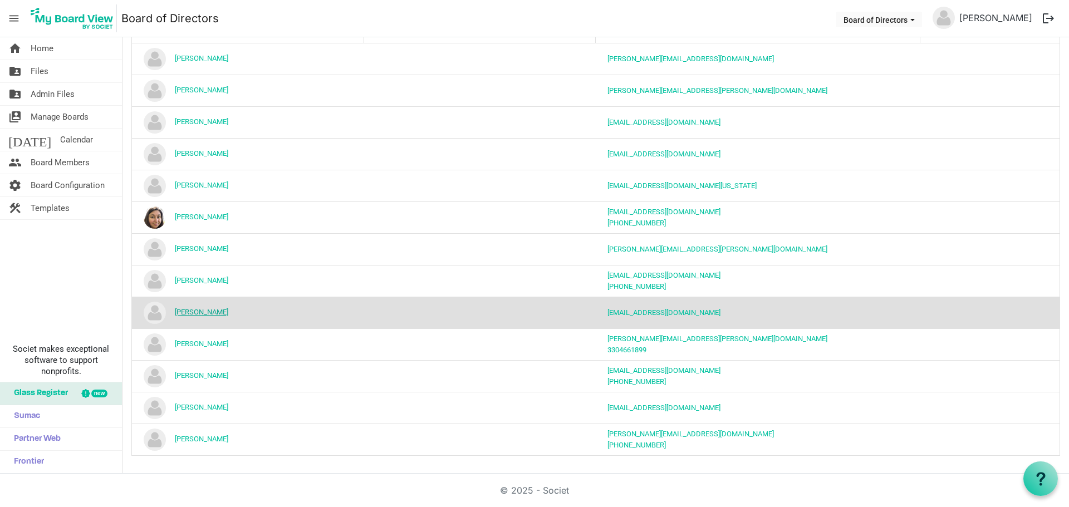
click at [180, 309] on link "[PERSON_NAME]" at bounding box center [201, 312] width 53 height 8
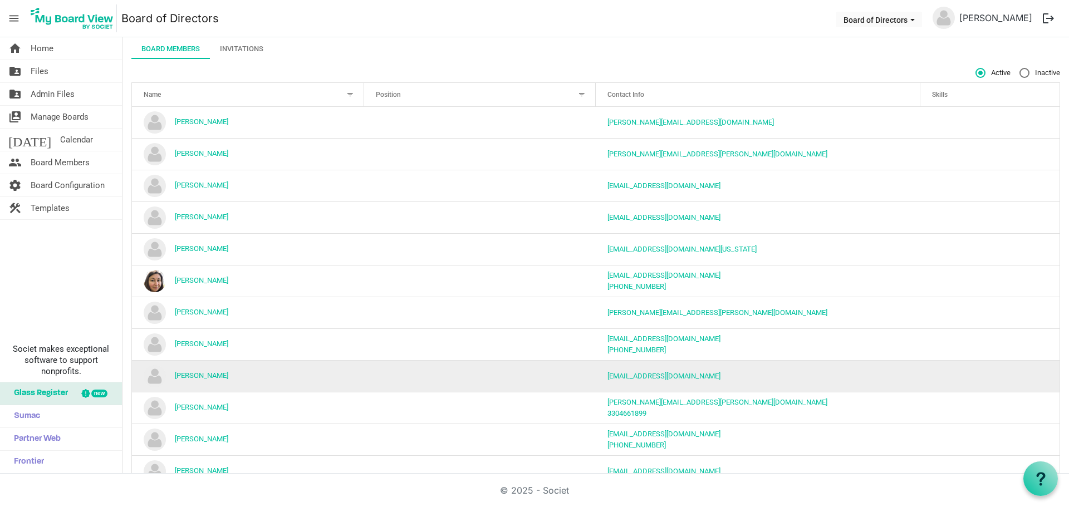
scroll to position [124, 0]
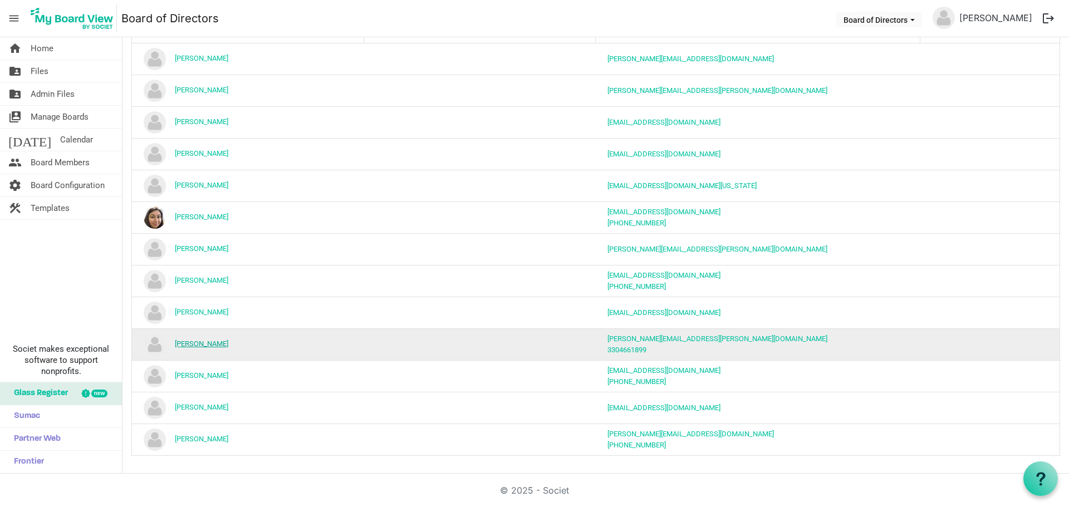
click at [196, 345] on link "[PERSON_NAME]" at bounding box center [201, 344] width 53 height 8
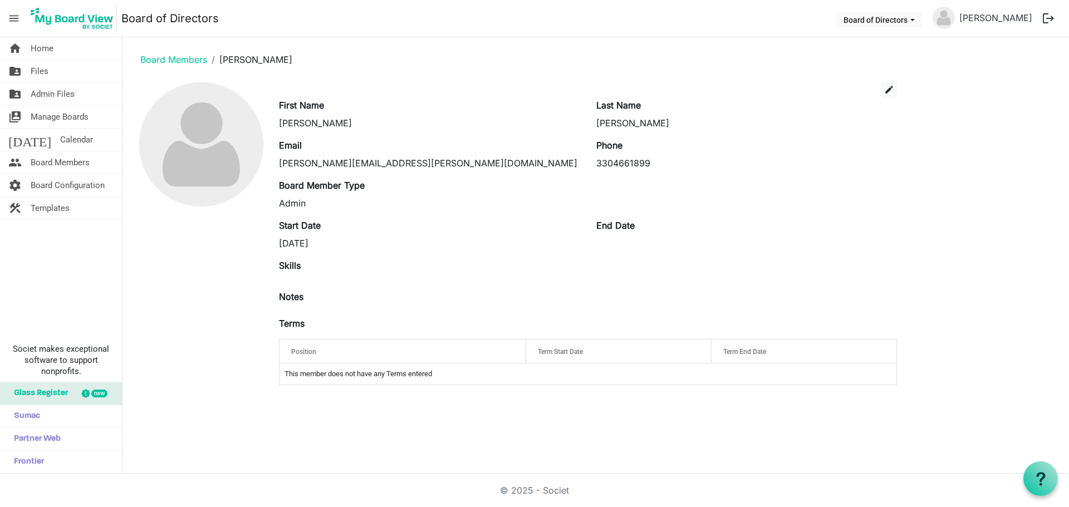
drag, startPoint x: 354, startPoint y: 443, endPoint x: 349, endPoint y: 437, distance: 8.3
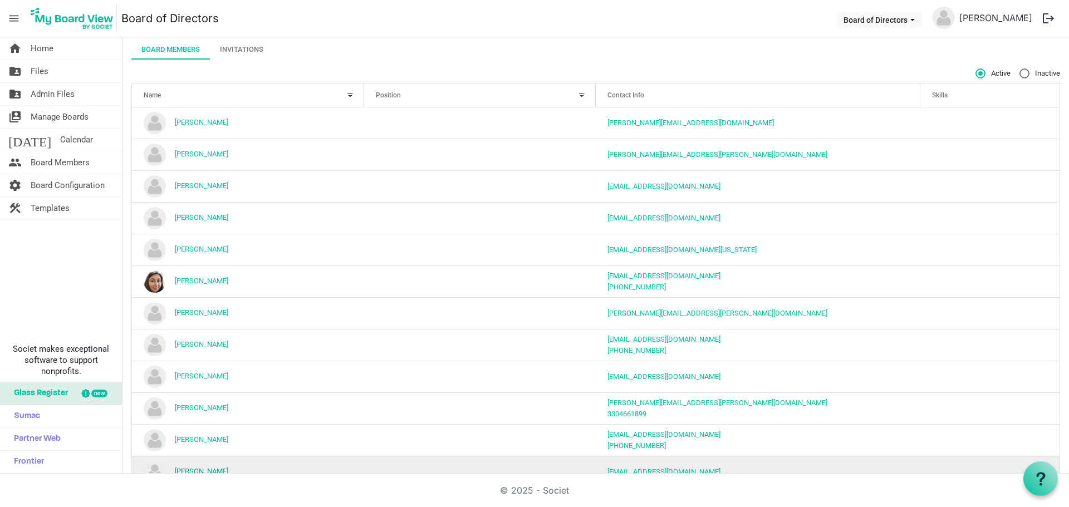
scroll to position [124, 0]
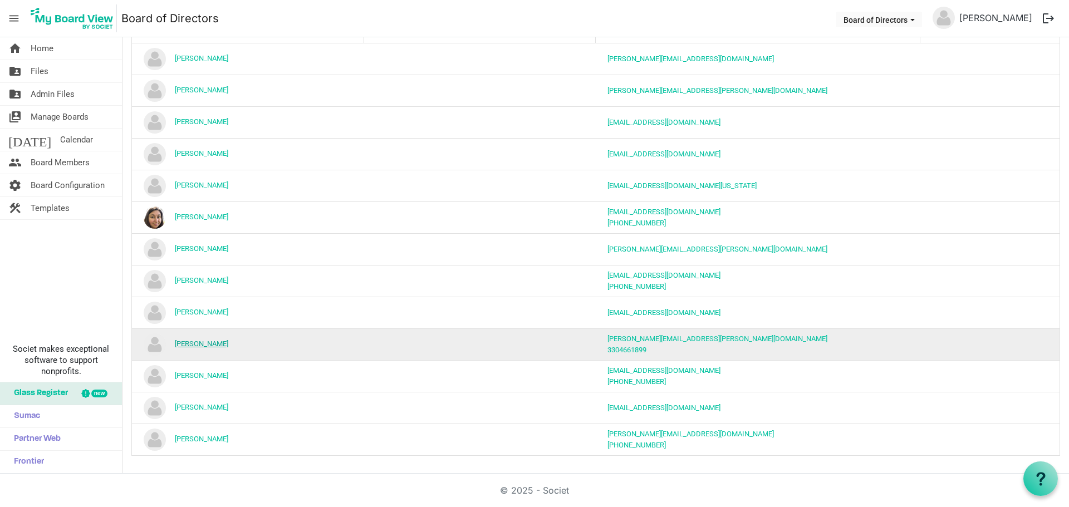
click at [201, 345] on link "[PERSON_NAME]" at bounding box center [201, 344] width 53 height 8
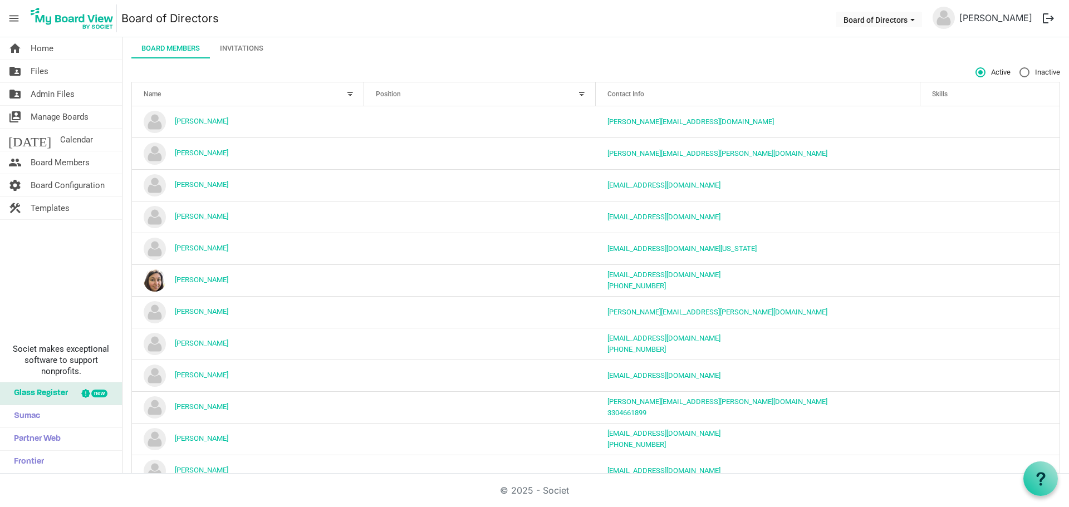
scroll to position [124, 0]
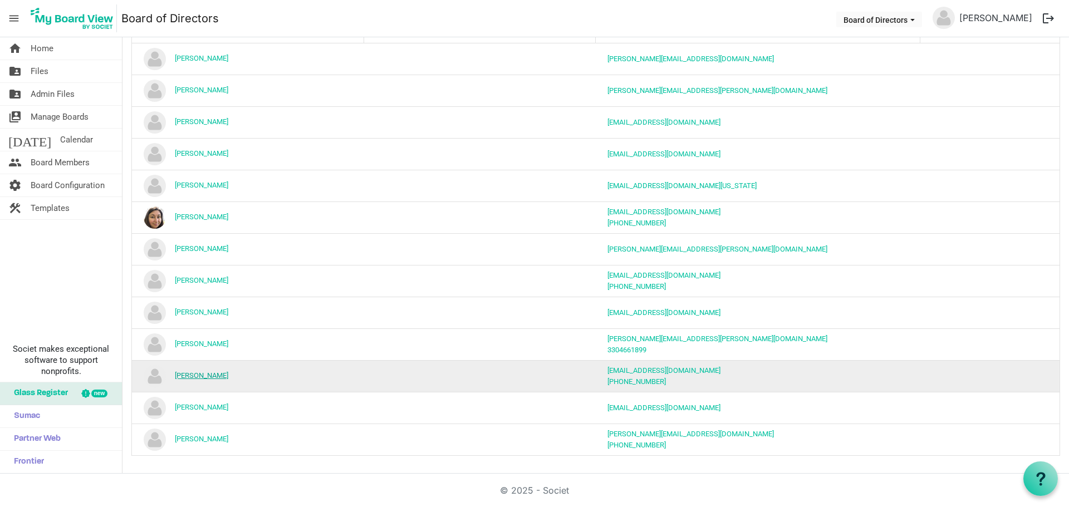
click at [202, 374] on link "[PERSON_NAME]" at bounding box center [201, 376] width 53 height 8
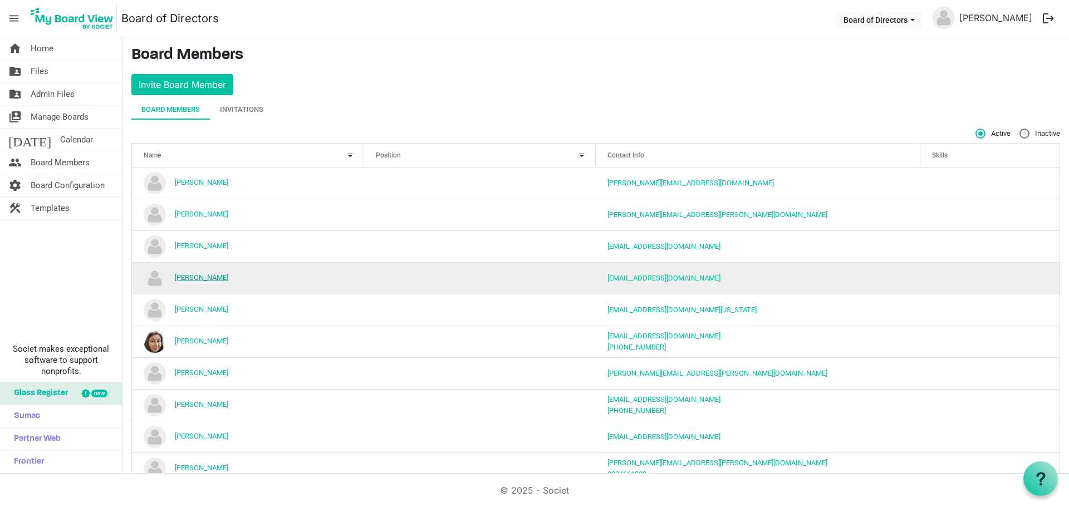
click at [199, 280] on link "[PERSON_NAME]" at bounding box center [201, 277] width 53 height 8
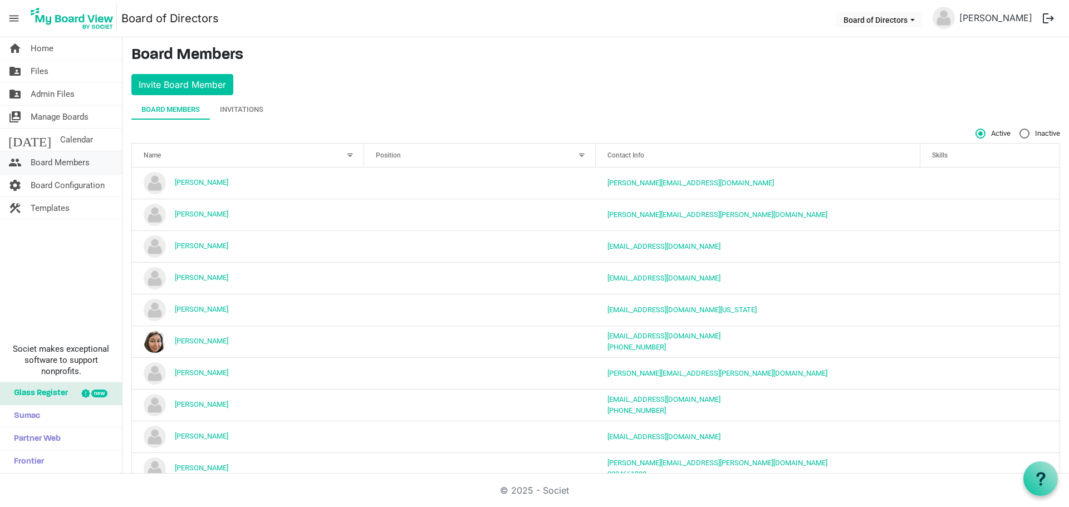
click at [49, 160] on span "Board Members" at bounding box center [60, 162] width 59 height 22
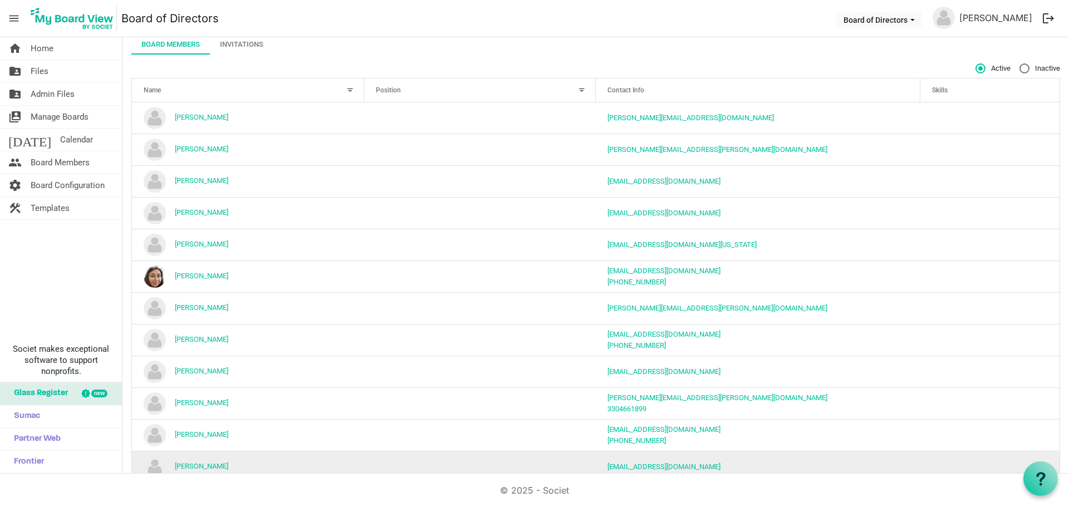
scroll to position [124, 0]
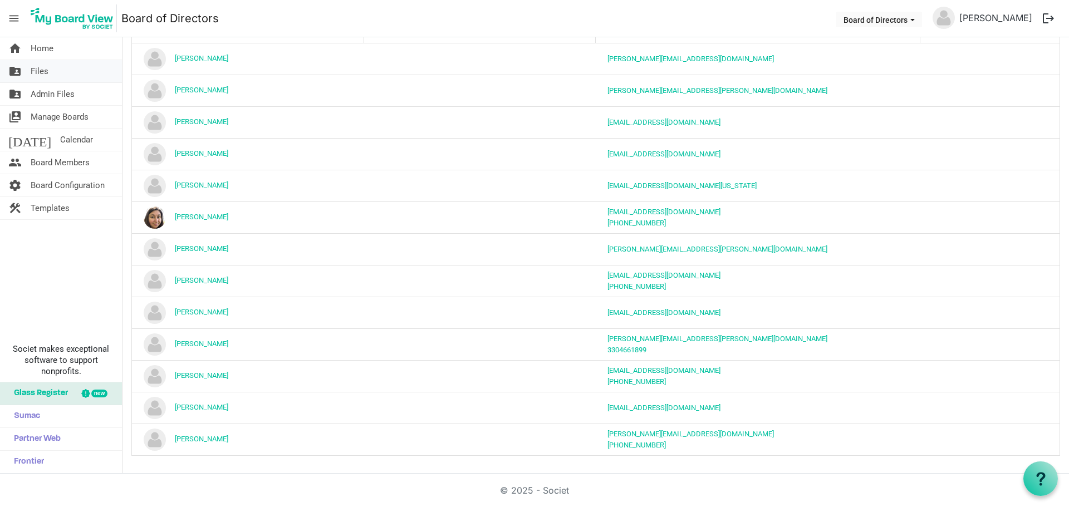
click at [51, 80] on link "folder_shared Files" at bounding box center [61, 71] width 122 height 22
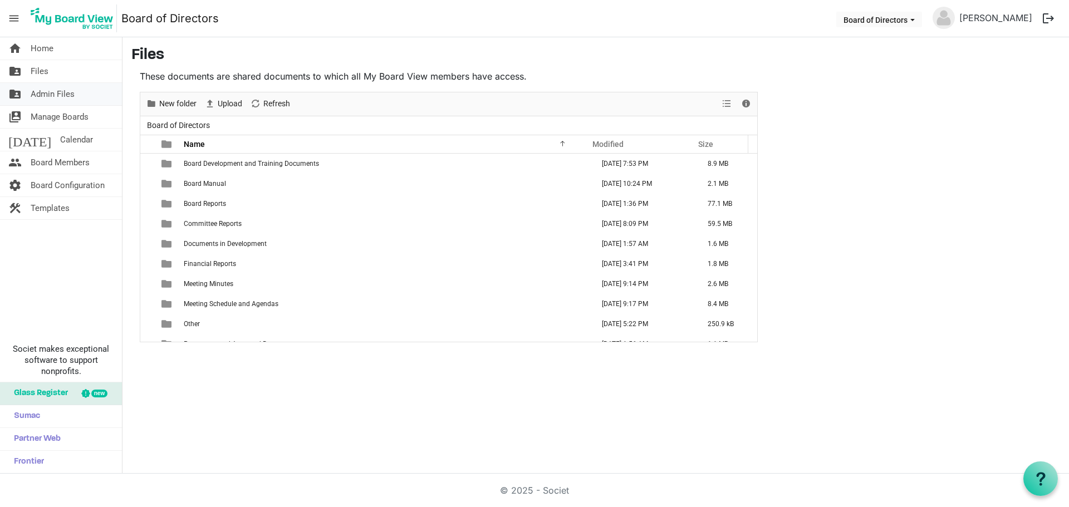
click at [48, 93] on span "Admin Files" at bounding box center [53, 94] width 44 height 22
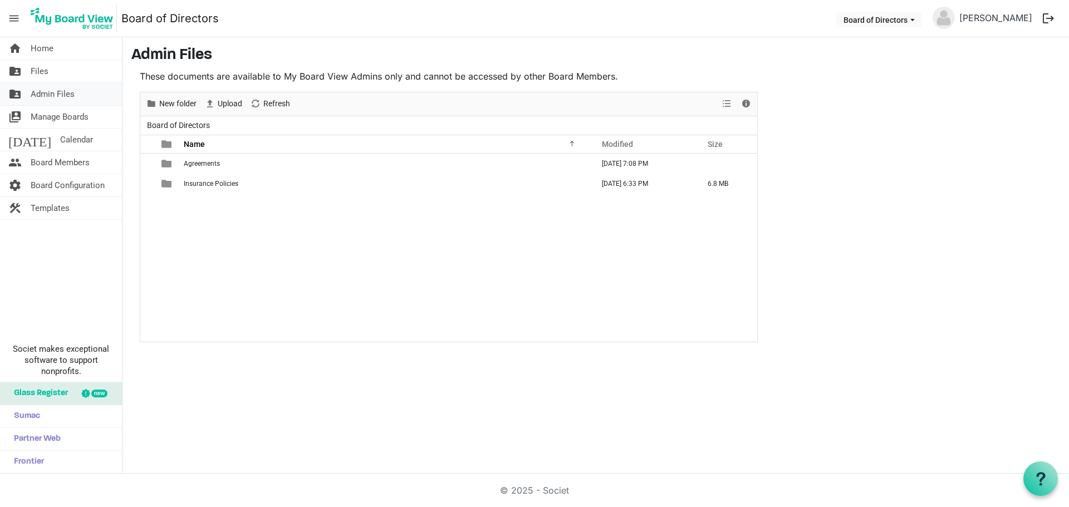
click at [80, 97] on link "folder_shared Admin Files" at bounding box center [61, 94] width 122 height 22
click at [72, 76] on link "folder_shared Files" at bounding box center [61, 71] width 122 height 22
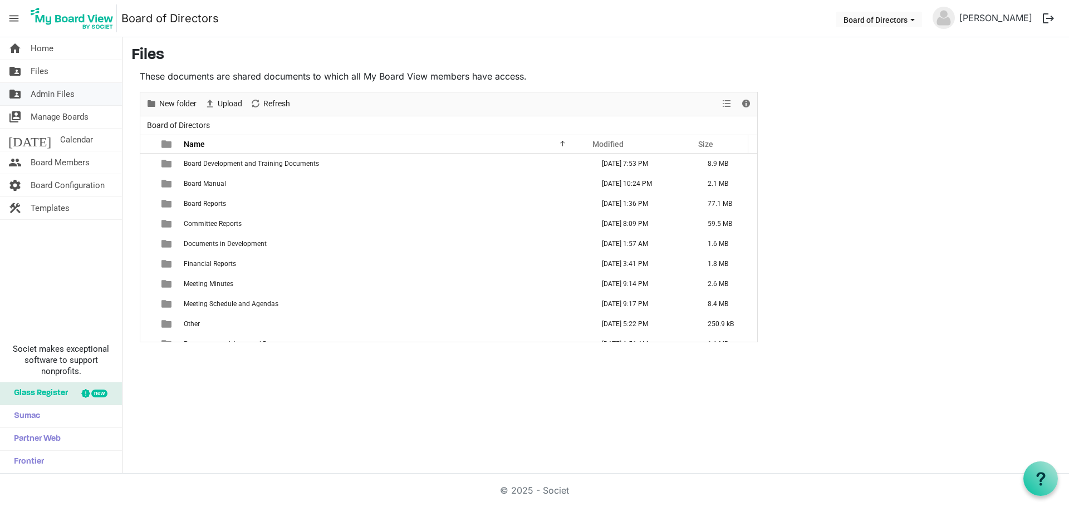
click at [65, 92] on span "Admin Files" at bounding box center [53, 94] width 44 height 22
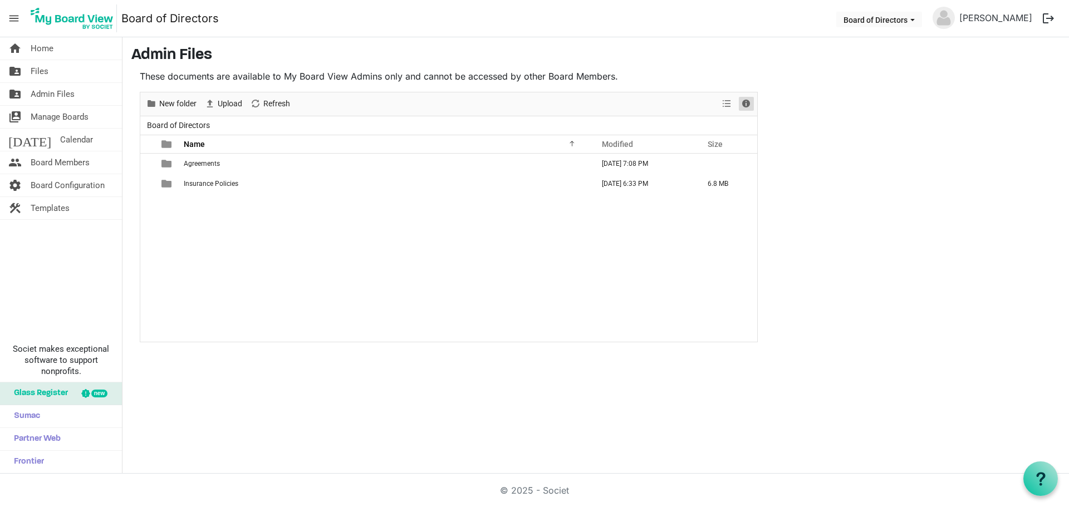
click at [747, 105] on span "Details" at bounding box center [746, 104] width 13 height 14
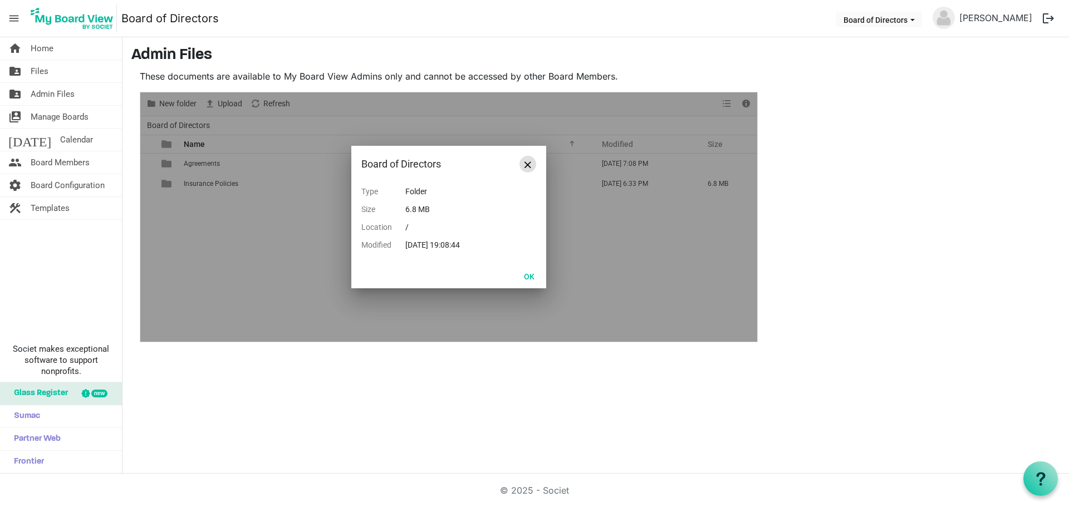
click at [534, 162] on button "Close" at bounding box center [528, 164] width 17 height 17
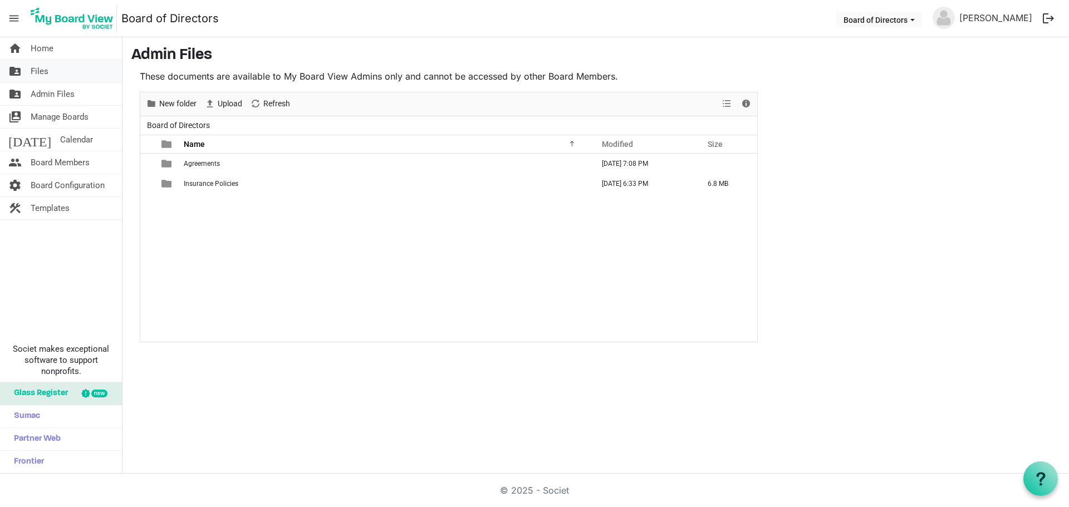
click at [42, 69] on span "Files" at bounding box center [40, 71] width 18 height 22
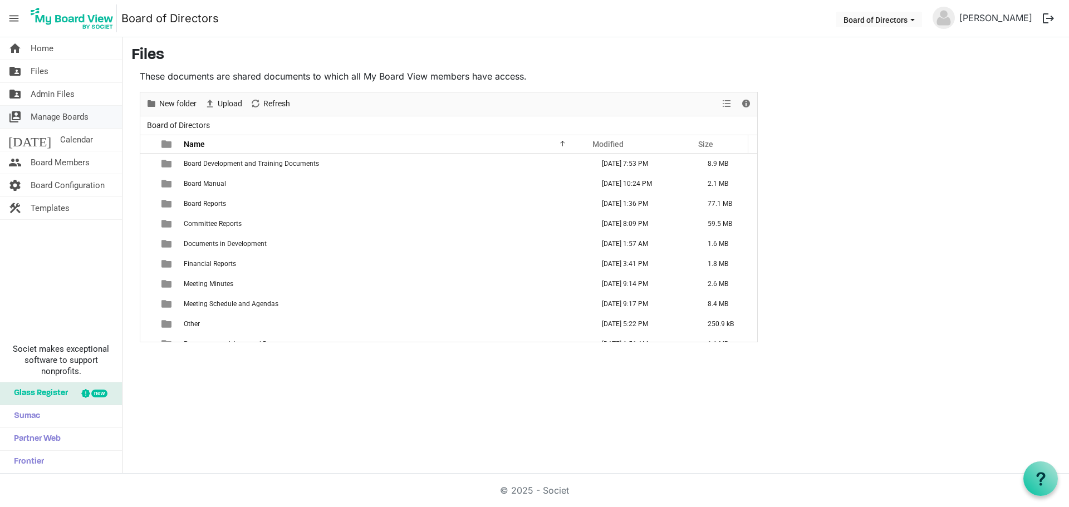
click at [65, 120] on span "Manage Boards" at bounding box center [60, 117] width 58 height 22
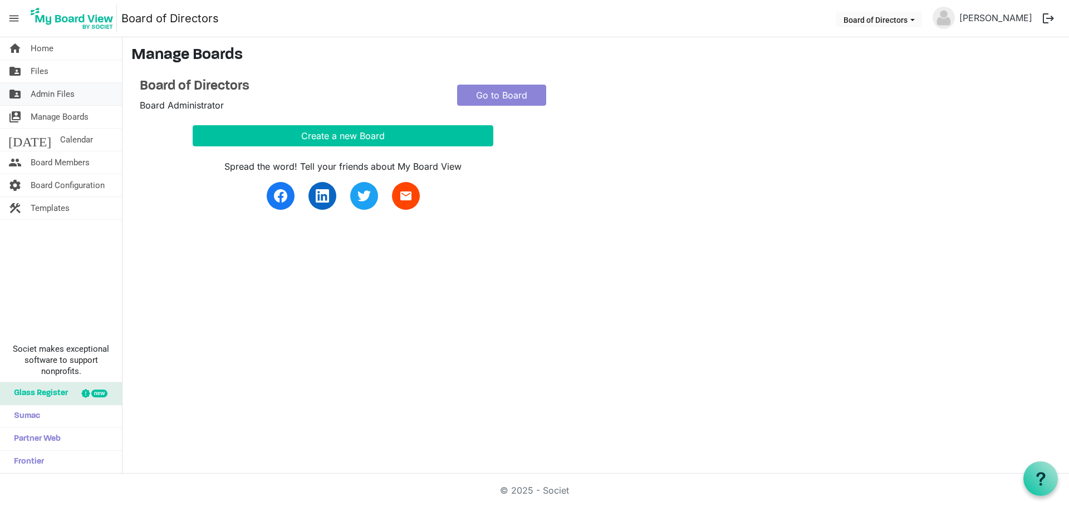
click at [52, 90] on span "Admin Files" at bounding box center [53, 94] width 44 height 22
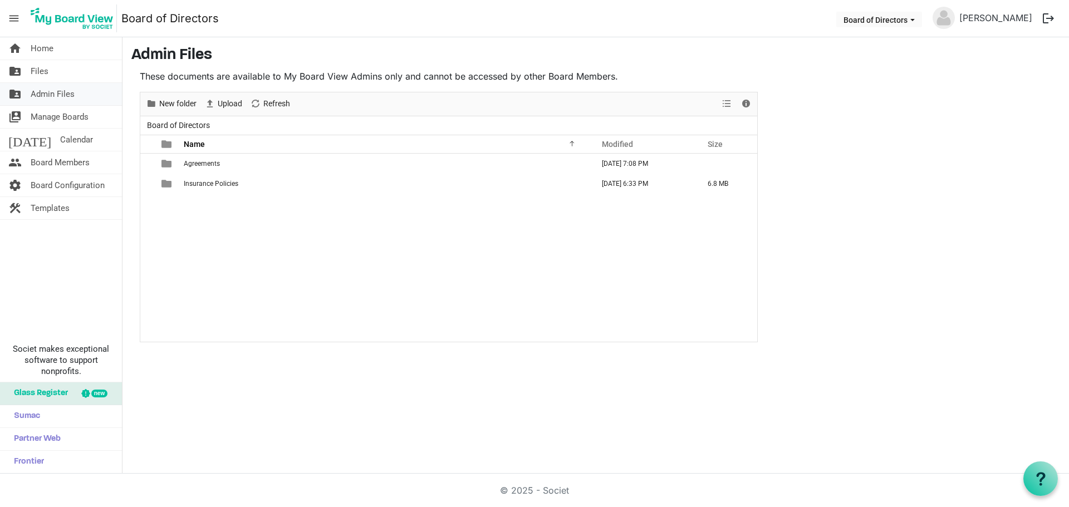
click at [57, 92] on span "Admin Files" at bounding box center [53, 94] width 44 height 22
click at [51, 70] on link "folder_shared Files" at bounding box center [61, 71] width 122 height 22
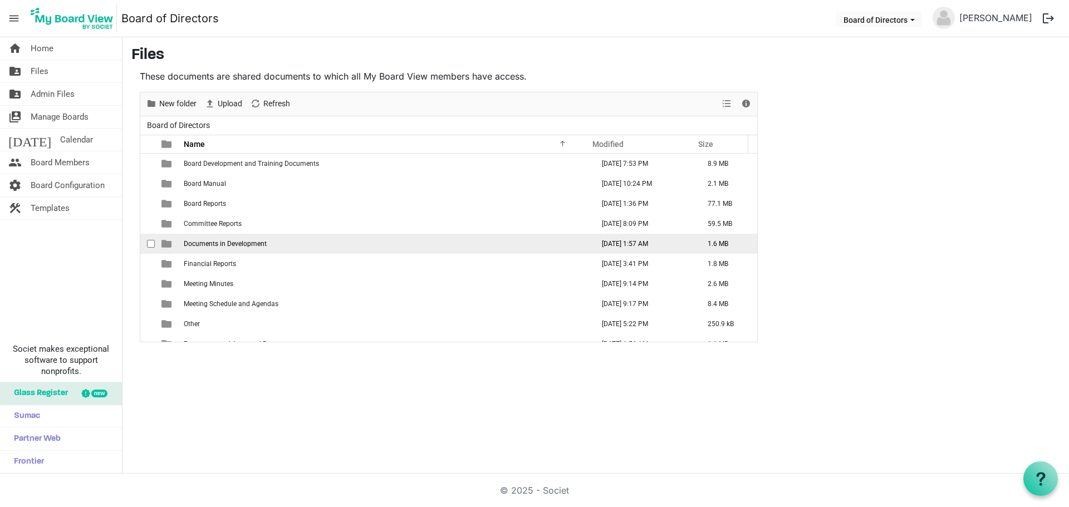
scroll to position [56, 0]
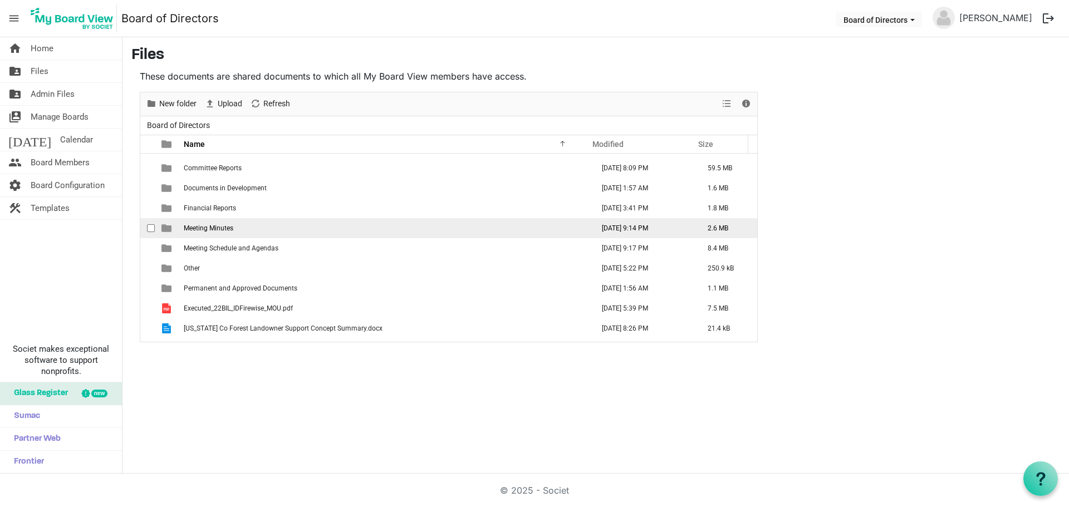
click at [219, 226] on span "Meeting Minutes" at bounding box center [209, 228] width 50 height 8
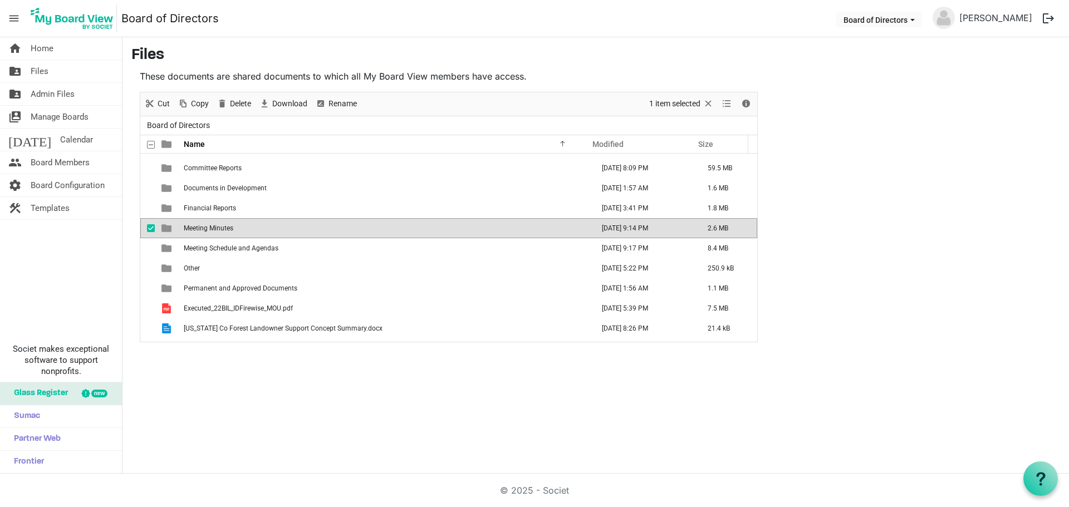
click at [219, 226] on span "Meeting Minutes" at bounding box center [209, 228] width 50 height 8
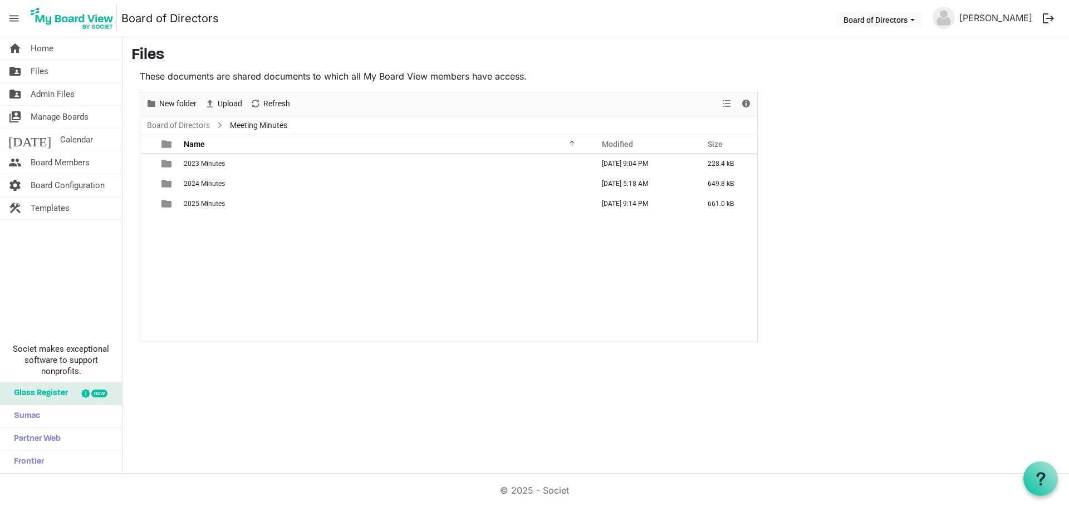
scroll to position [0, 0]
click at [204, 207] on span "2025 Minutes" at bounding box center [204, 204] width 41 height 8
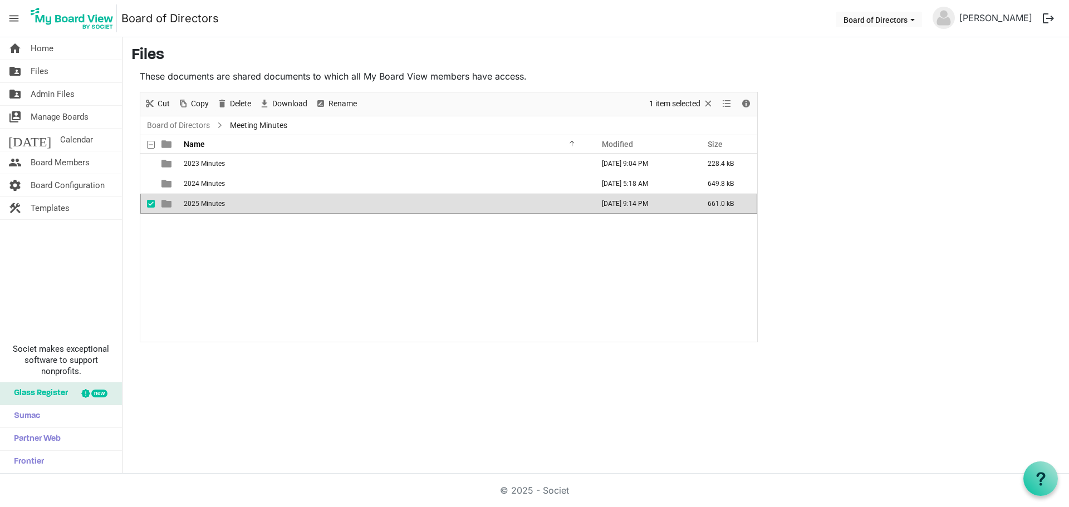
click at [204, 207] on span "2025 Minutes" at bounding box center [204, 204] width 41 height 8
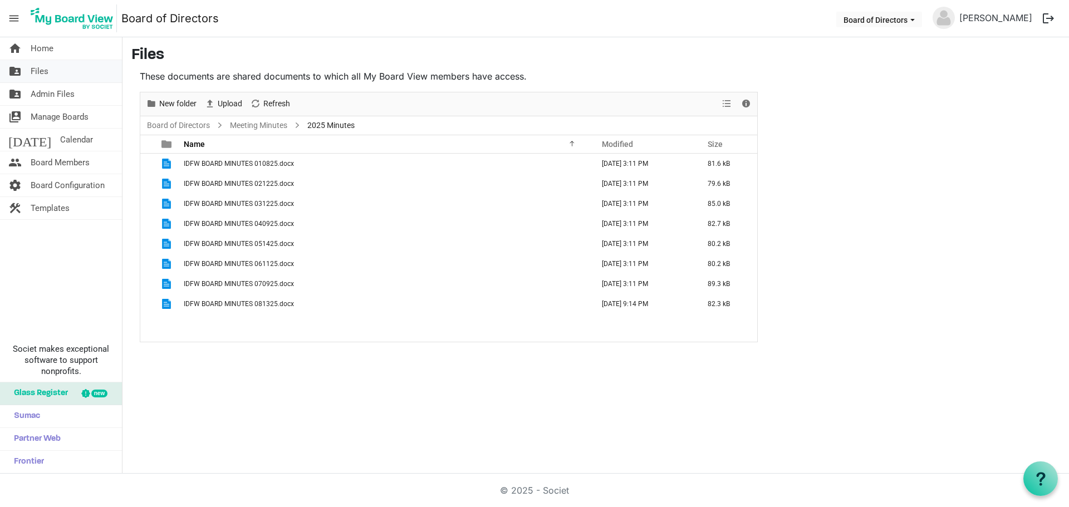
click at [69, 67] on link "folder_shared Files" at bounding box center [61, 71] width 122 height 22
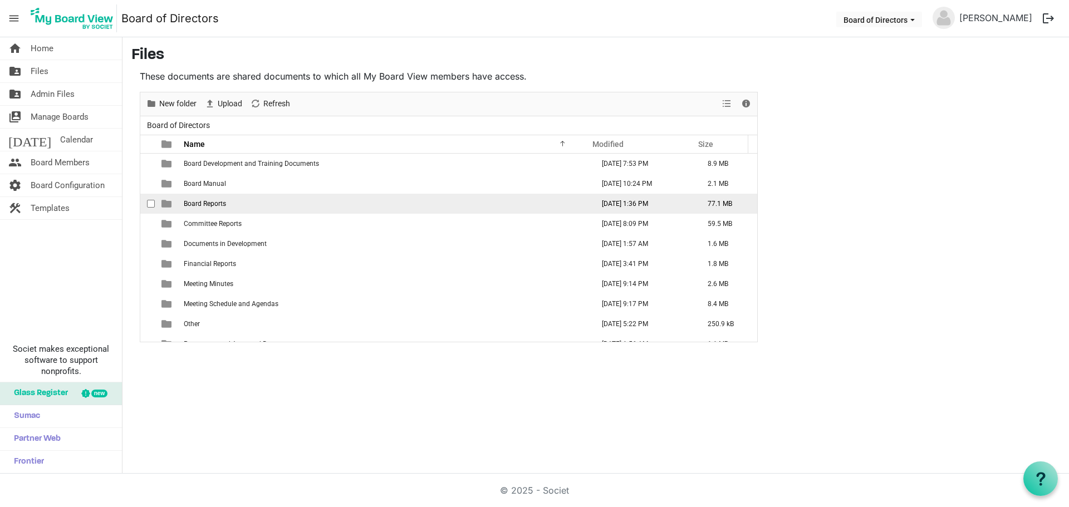
click at [211, 200] on span "Board Reports" at bounding box center [205, 204] width 42 height 8
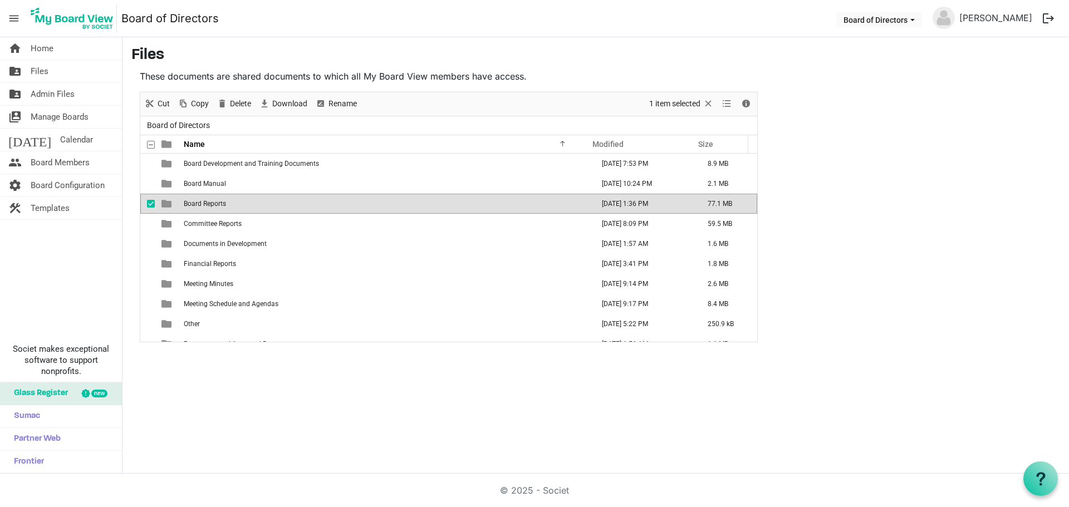
click at [211, 200] on span "Board Reports" at bounding box center [205, 204] width 42 height 8
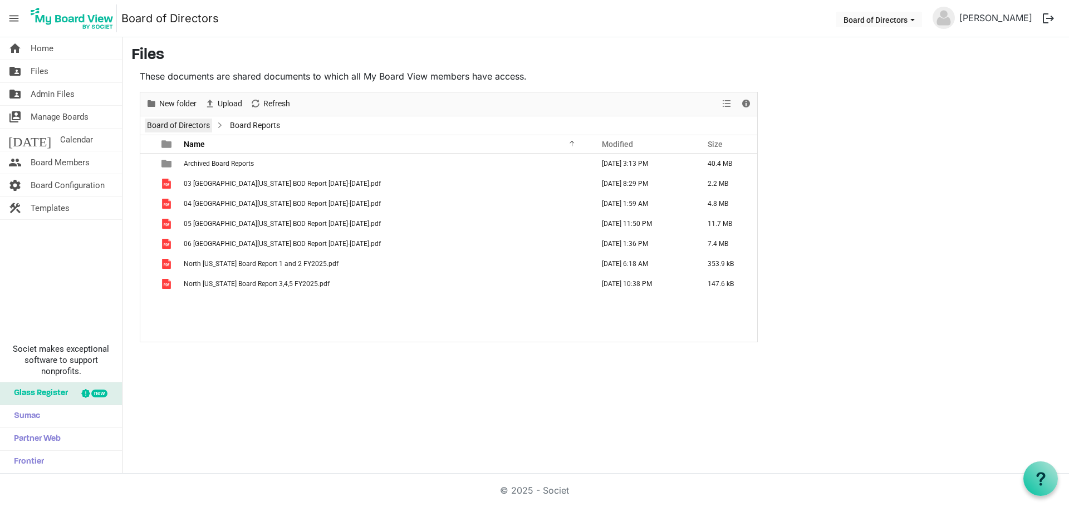
click at [192, 128] on link "Board of Directors" at bounding box center [178, 126] width 67 height 14
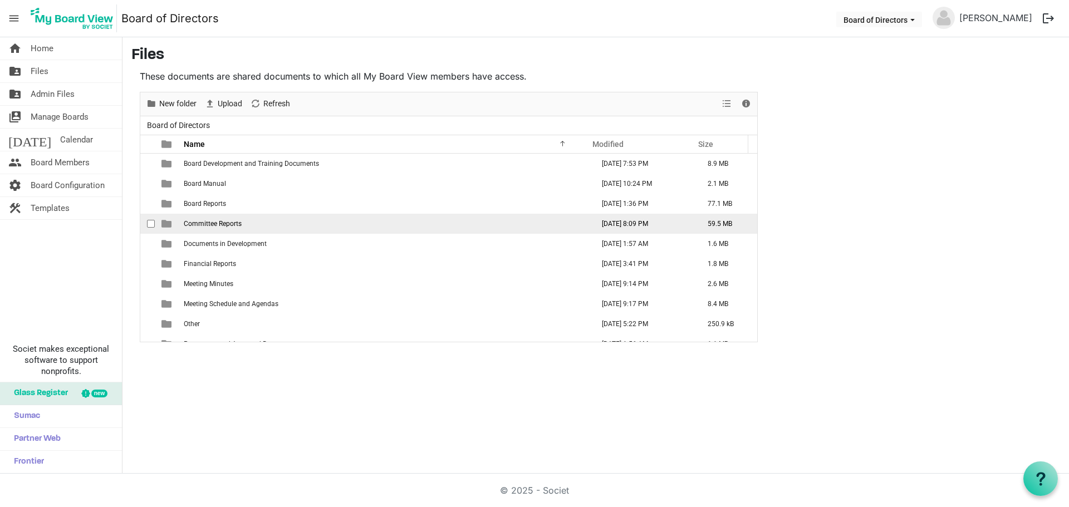
click at [242, 228] on td "Committee Reports" at bounding box center [385, 224] width 410 height 20
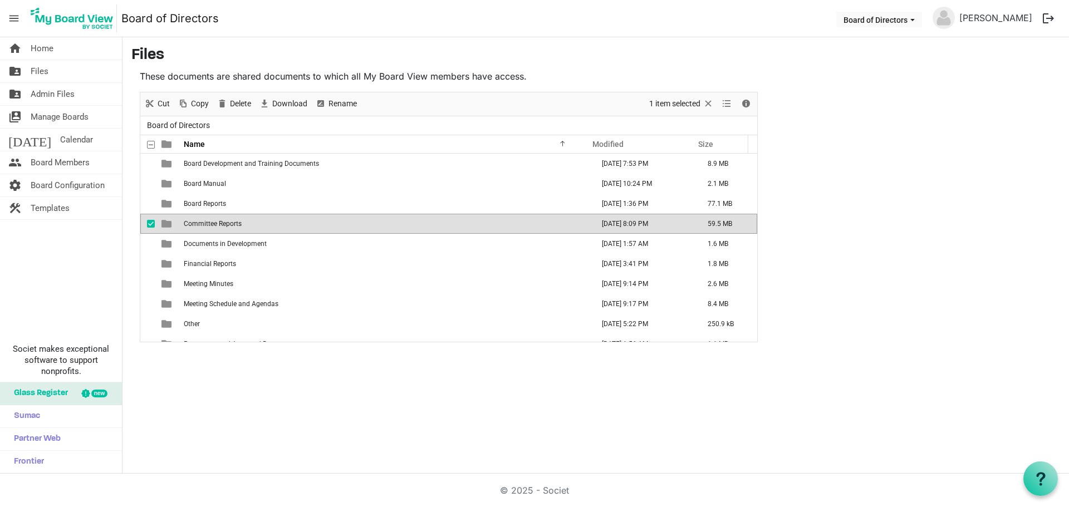
click at [242, 228] on td "Committee Reports" at bounding box center [385, 224] width 410 height 20
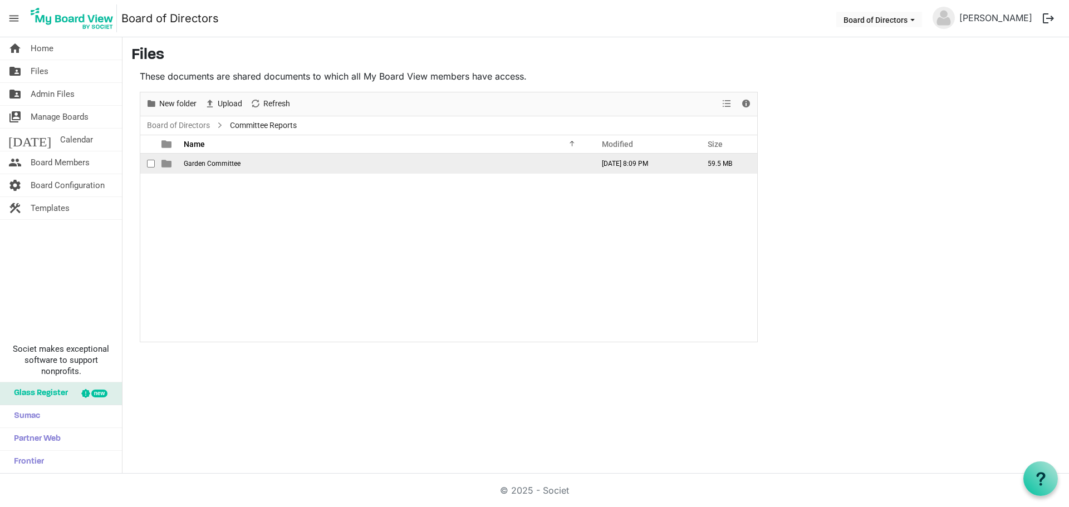
click at [221, 166] on span "Garden Committee" at bounding box center [212, 164] width 57 height 8
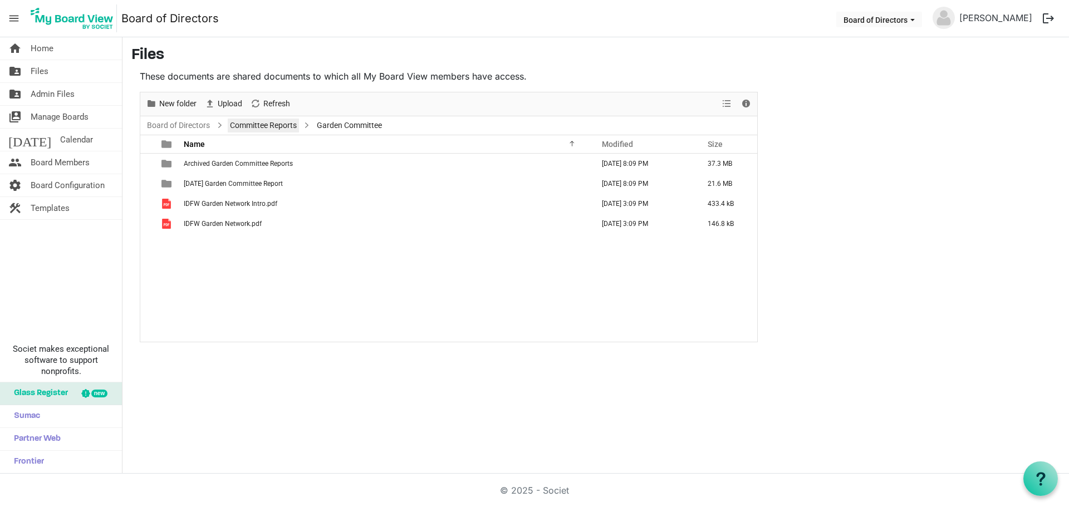
click at [266, 130] on link "Committee Reports" at bounding box center [263, 126] width 71 height 14
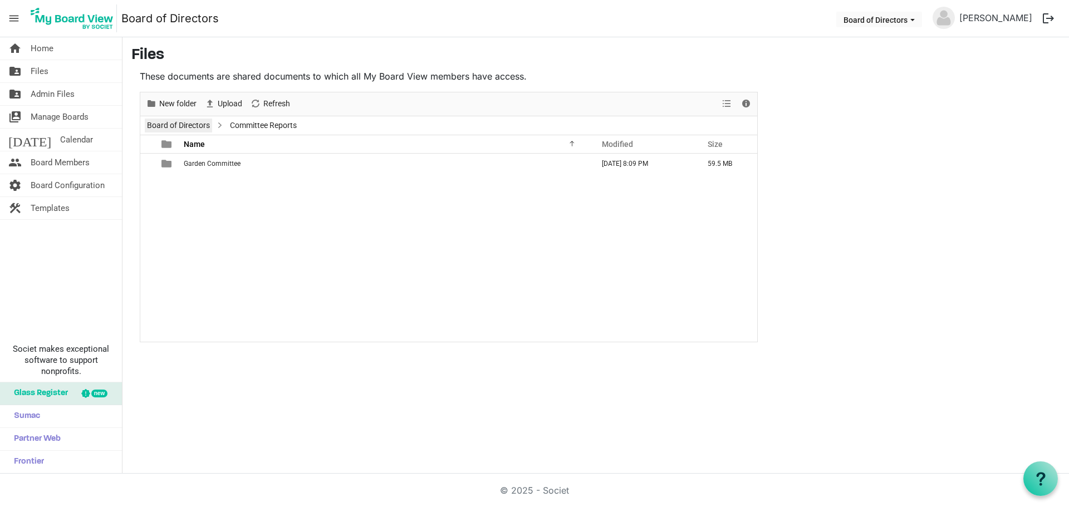
click at [183, 126] on link "Board of Directors" at bounding box center [178, 126] width 67 height 14
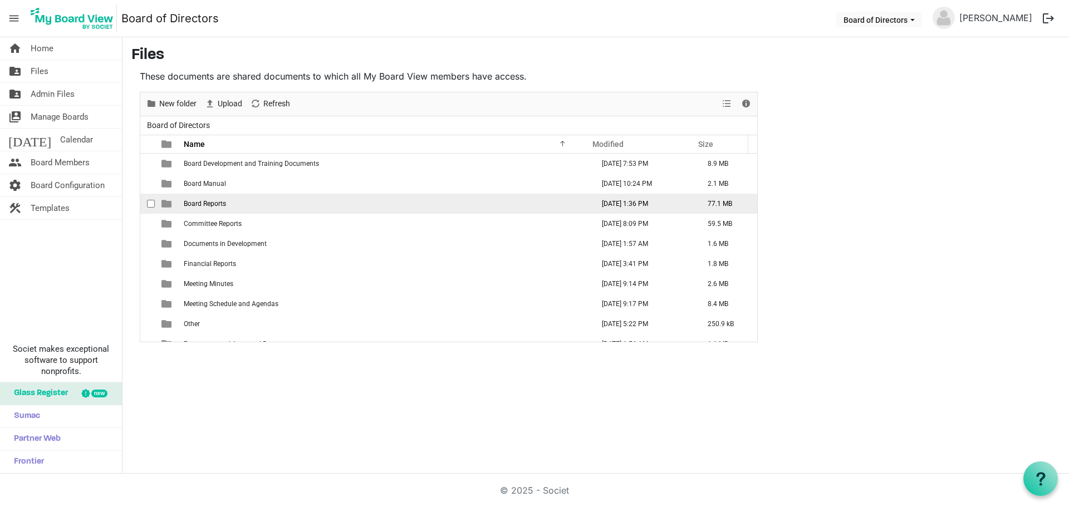
click at [224, 198] on td "Board Reports" at bounding box center [385, 204] width 410 height 20
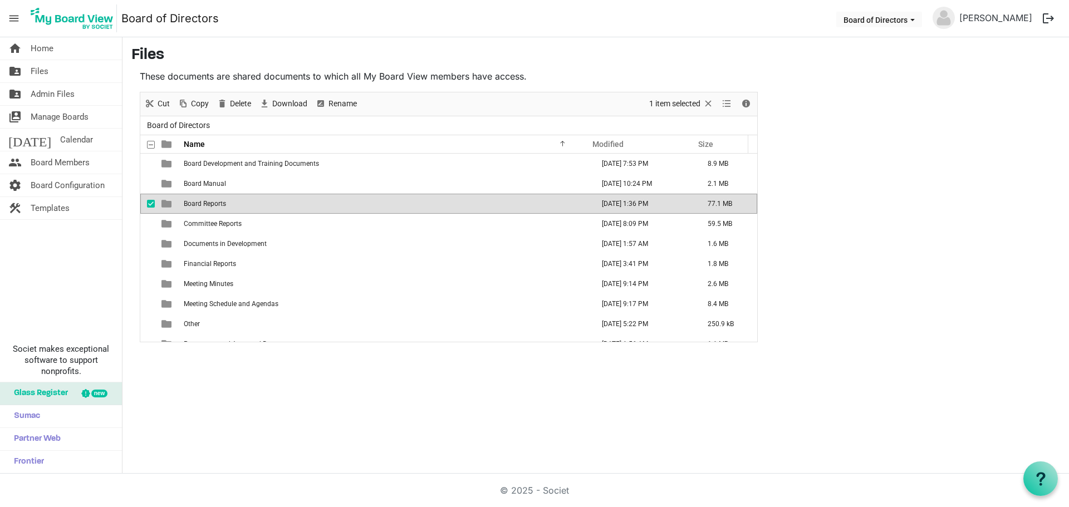
click at [224, 198] on td "Board Reports" at bounding box center [385, 204] width 410 height 20
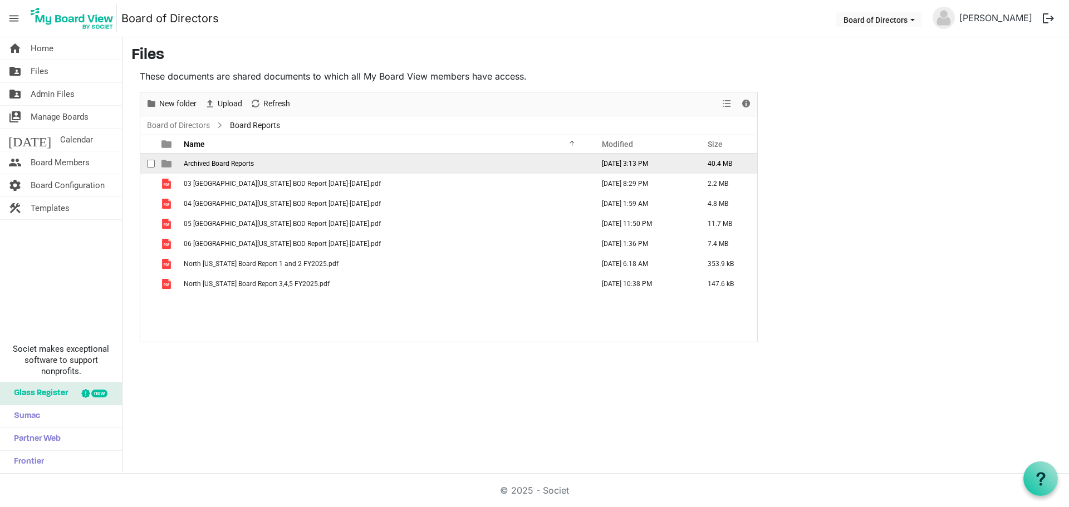
click at [211, 160] on span "Archived Board Reports" at bounding box center [219, 164] width 70 height 8
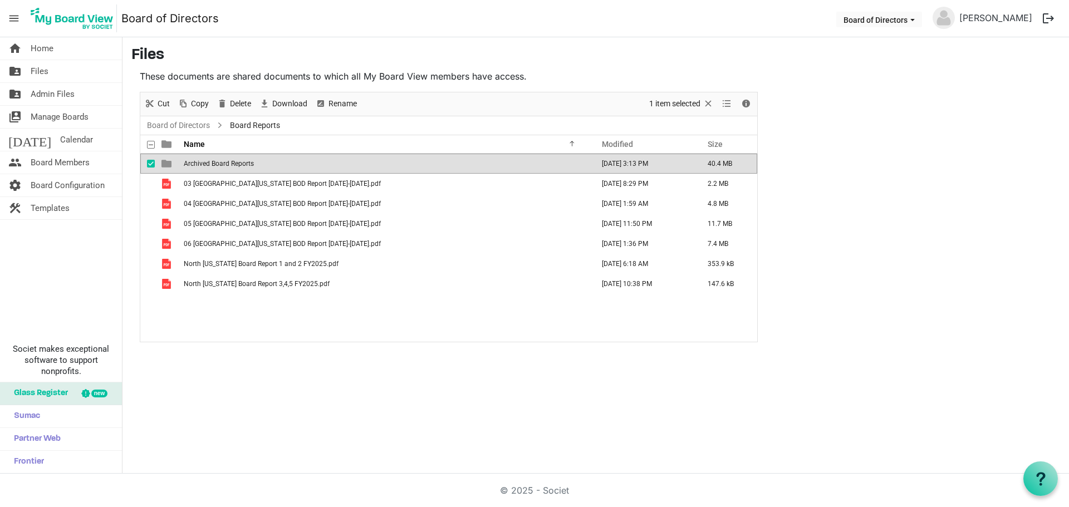
click at [211, 160] on span "Archived Board Reports" at bounding box center [219, 164] width 70 height 8
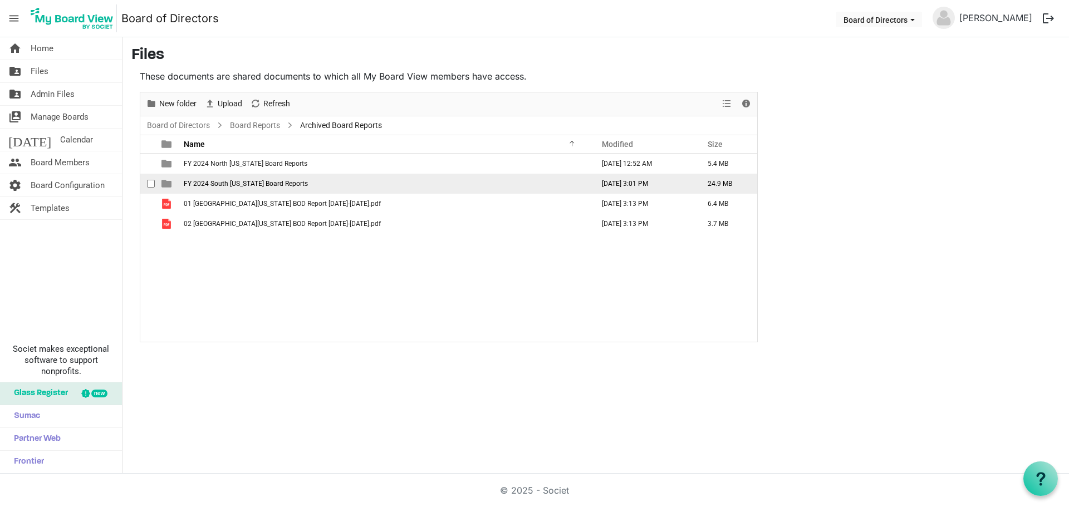
click at [241, 185] on span "FY 2024 South [US_STATE] Board Reports" at bounding box center [246, 184] width 124 height 8
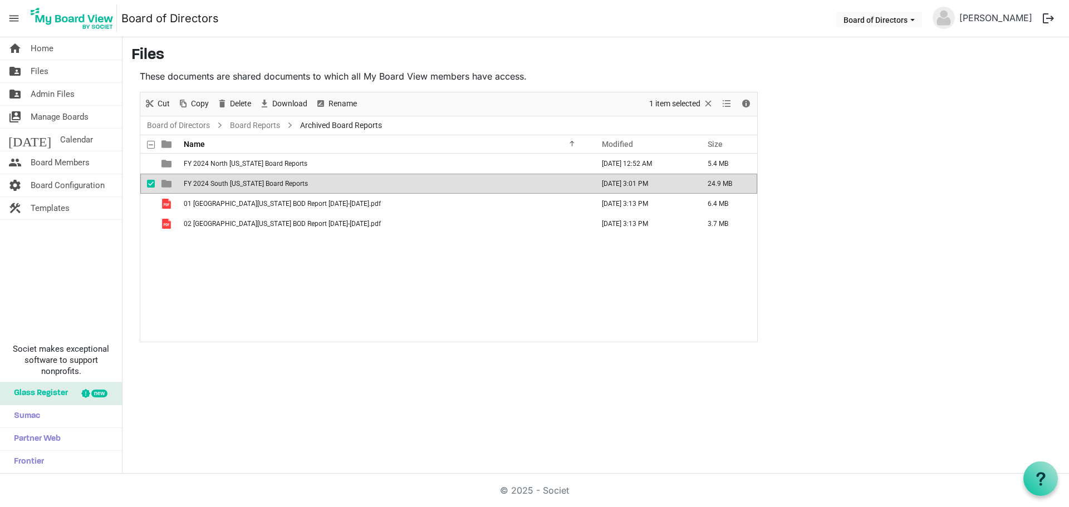
click at [241, 185] on span "FY 2024 South [US_STATE] Board Reports" at bounding box center [246, 184] width 124 height 8
